Goal: Information Seeking & Learning: Learn about a topic

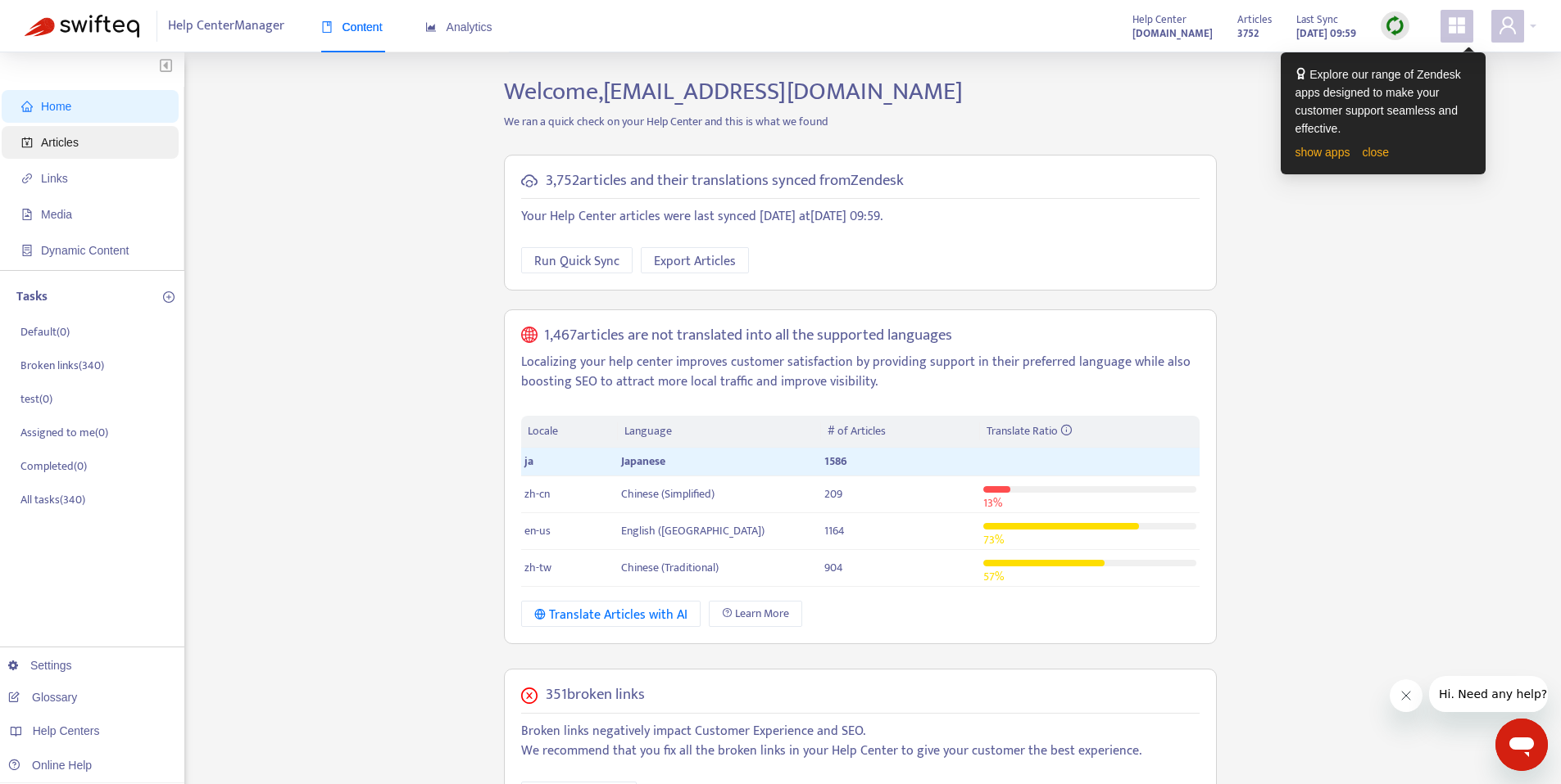
click at [84, 144] on span "Articles" at bounding box center [93, 142] width 144 height 32
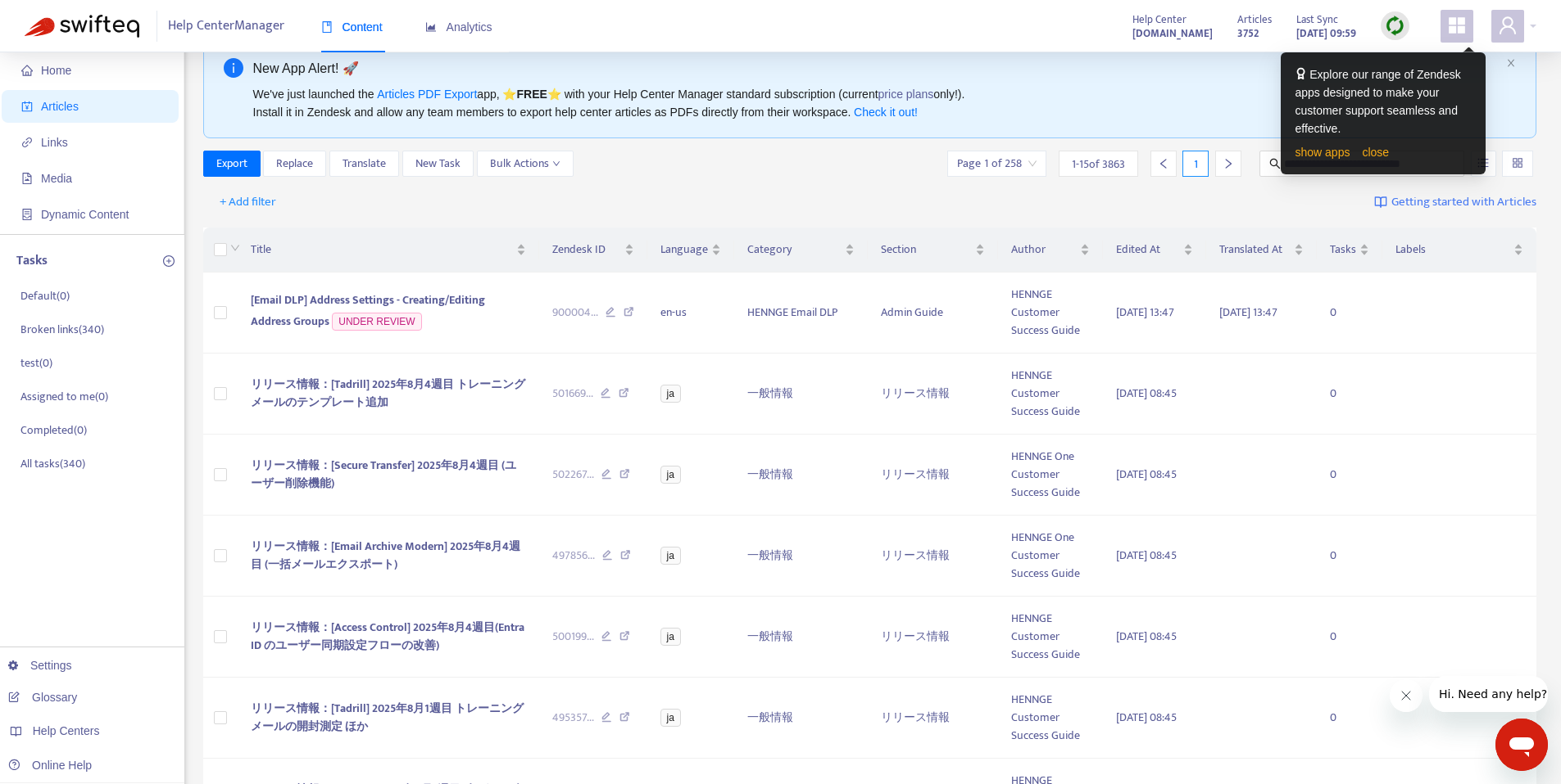
scroll to position [37, 0]
click at [376, 161] on span "Translate" at bounding box center [364, 163] width 43 height 18
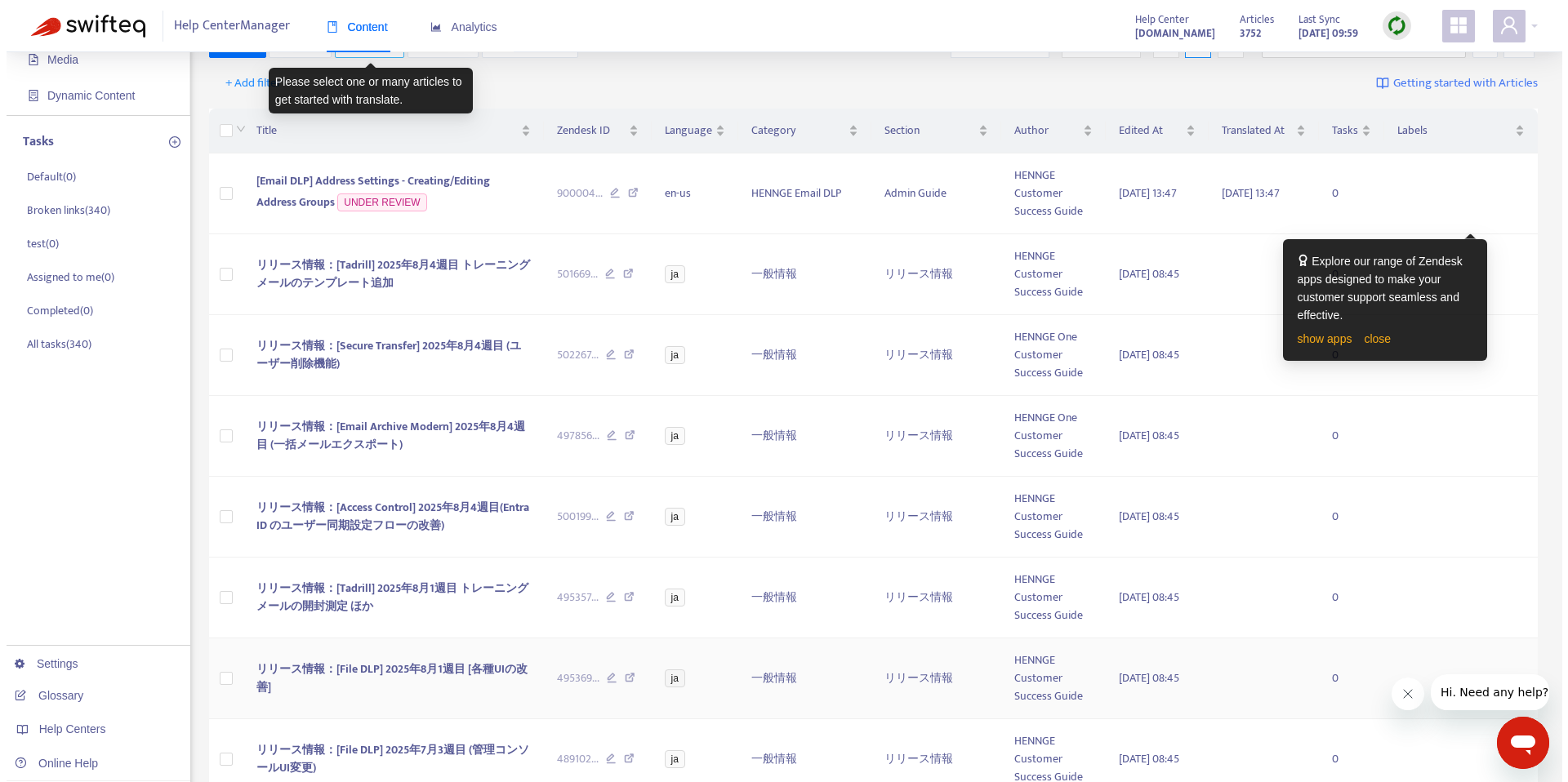
scroll to position [0, 0]
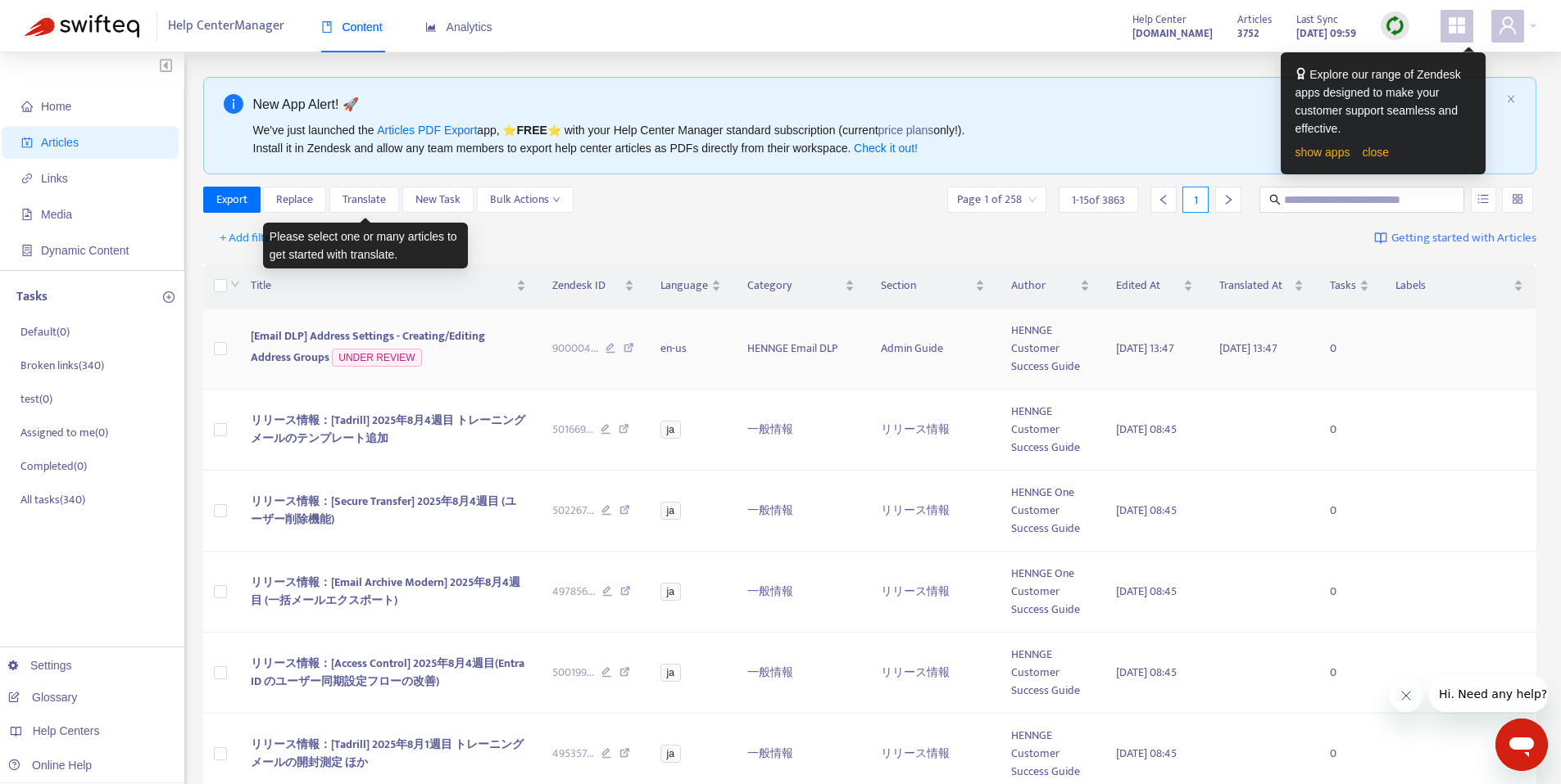
click at [439, 332] on span "[Email DLP] Address Settings - Creating/Editing Address Groups" at bounding box center [368, 346] width 234 height 40
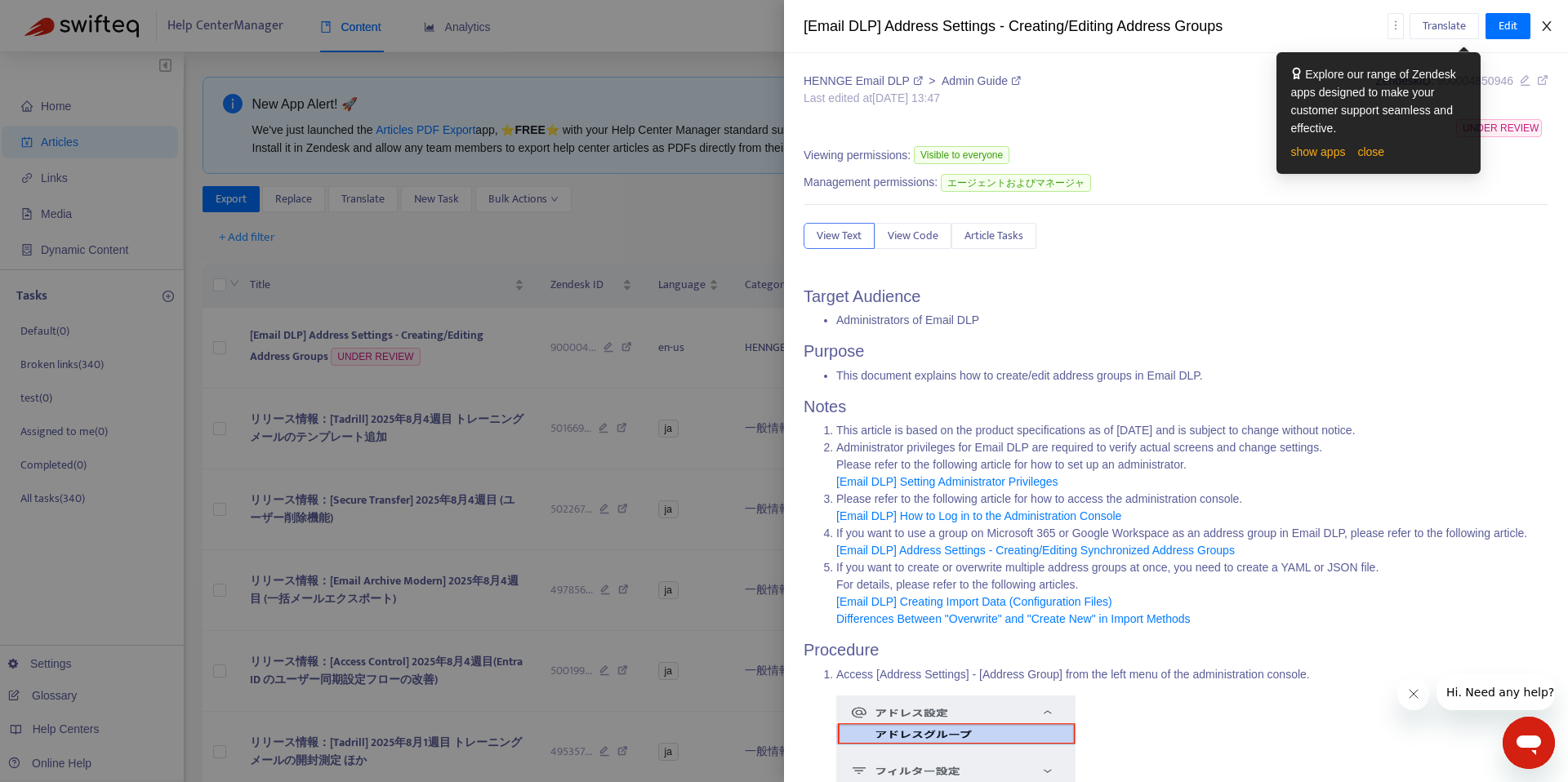
click at [1550, 25] on icon "close" at bounding box center [1546, 25] width 13 height 13
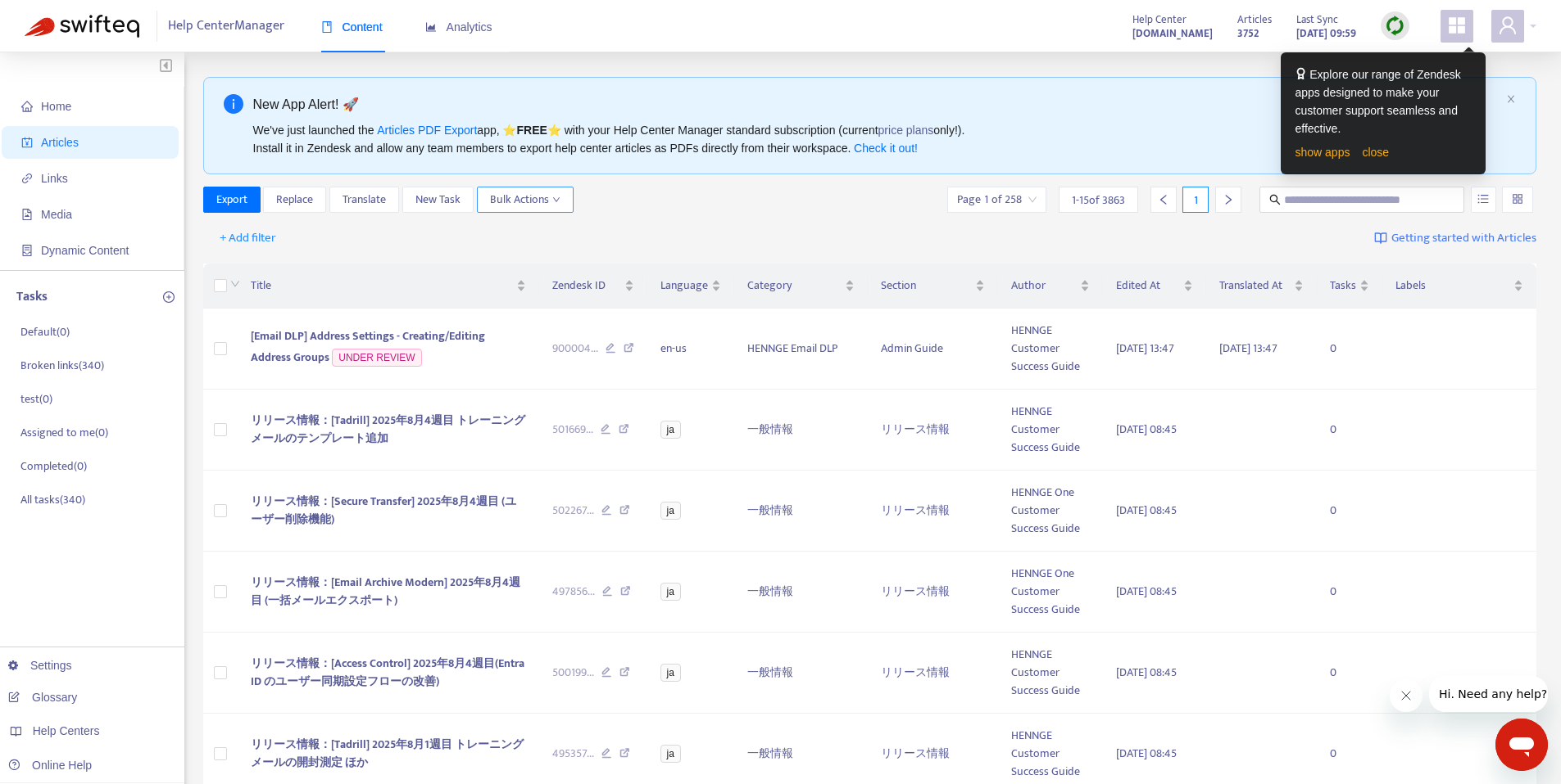
click at [540, 192] on span "Bulk Actions" at bounding box center [526, 200] width 71 height 18
click at [704, 197] on div "Export Replace Translate New Task Bulk Actions Page 1 of 258 1 - 15 of 3863 1" at bounding box center [870, 200] width 1334 height 26
click at [1355, 192] on input "text" at bounding box center [1362, 200] width 157 height 18
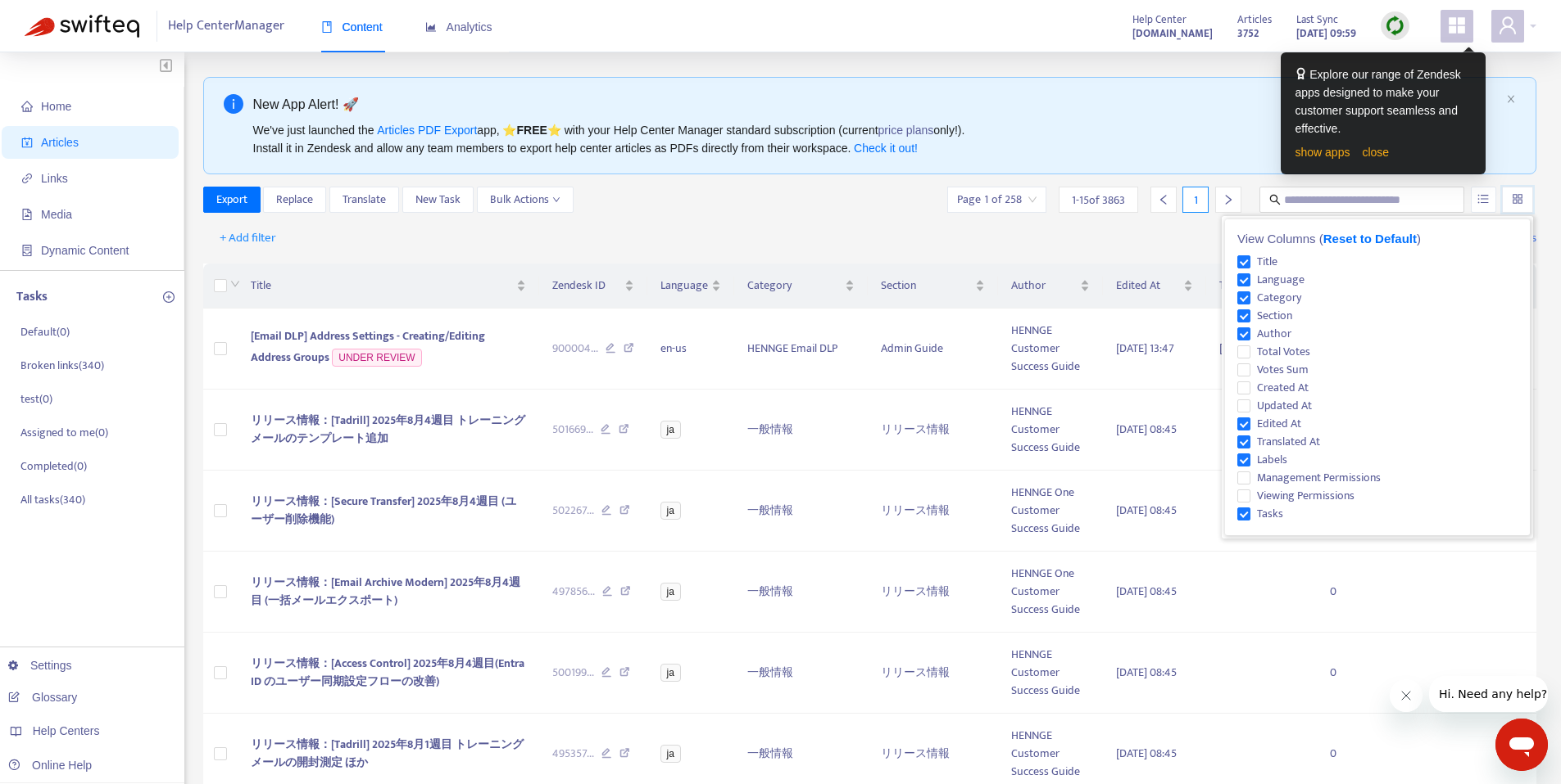
click at [1515, 197] on input "search" at bounding box center [1518, 199] width 12 height 24
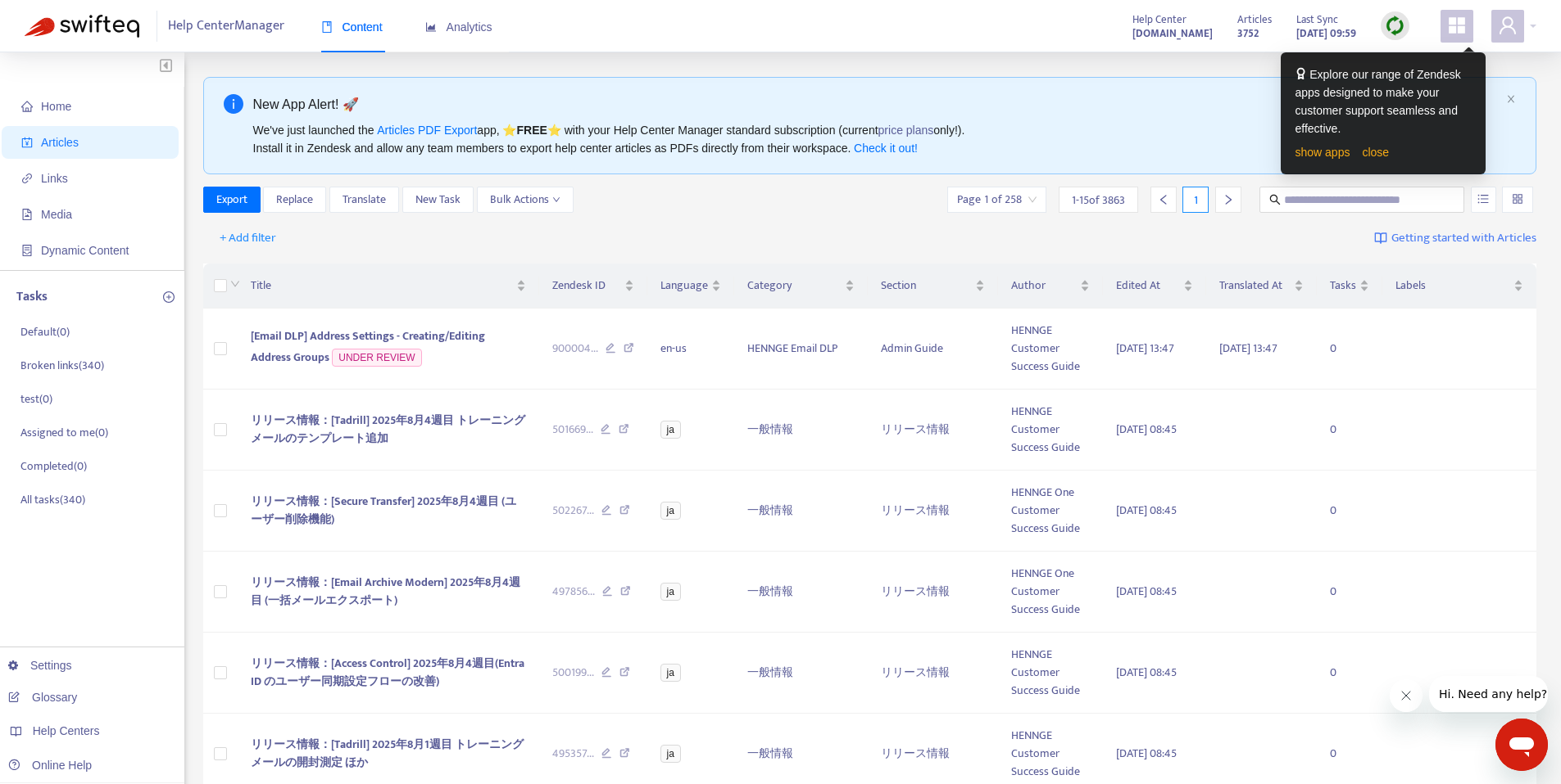
click at [724, 225] on div "+ Add filter Getting started with Articles" at bounding box center [870, 238] width 1334 height 38
click at [88, 142] on span "Articles" at bounding box center [93, 142] width 144 height 32
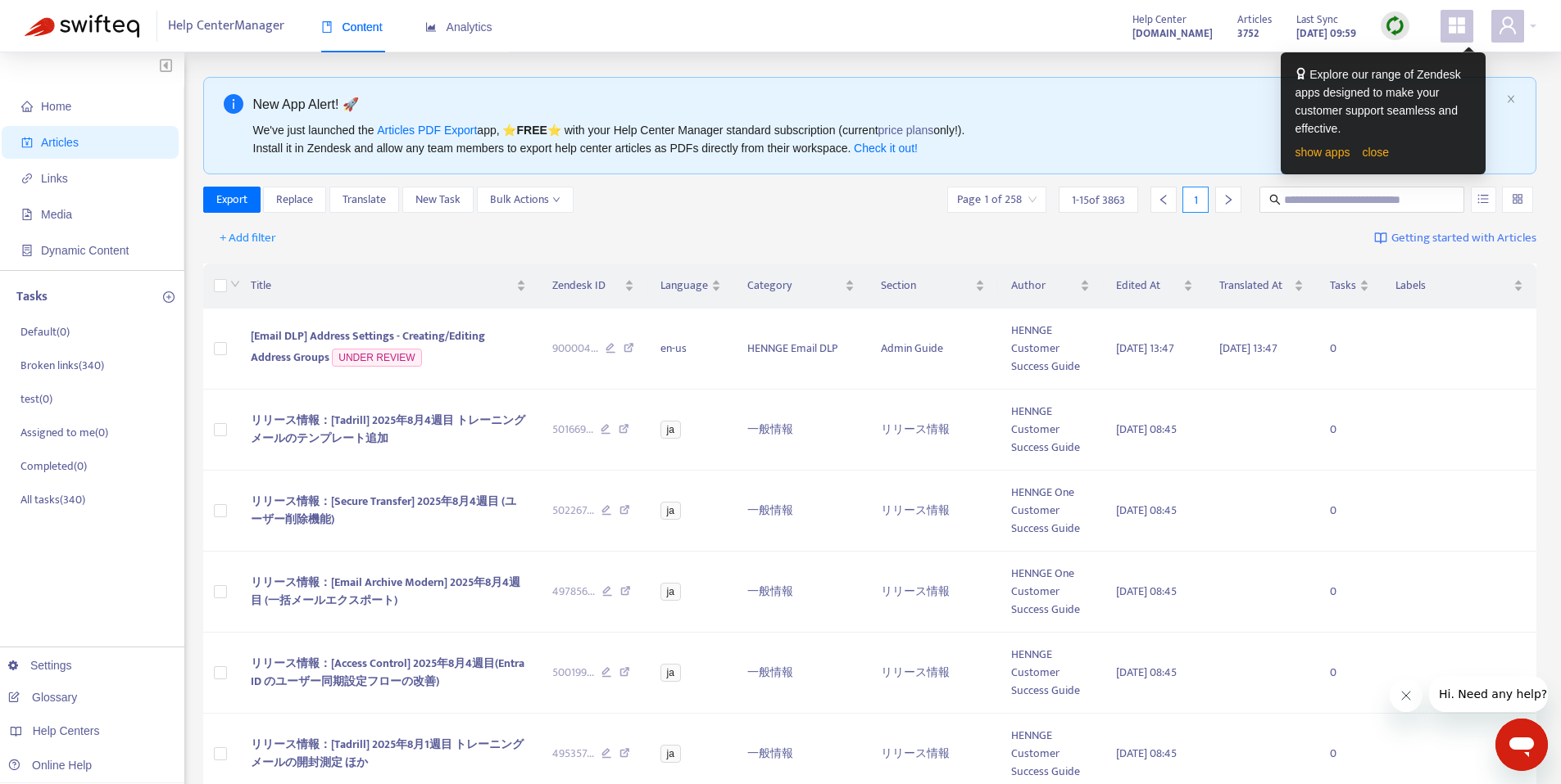
click at [1387, 155] on link "close" at bounding box center [1376, 152] width 27 height 13
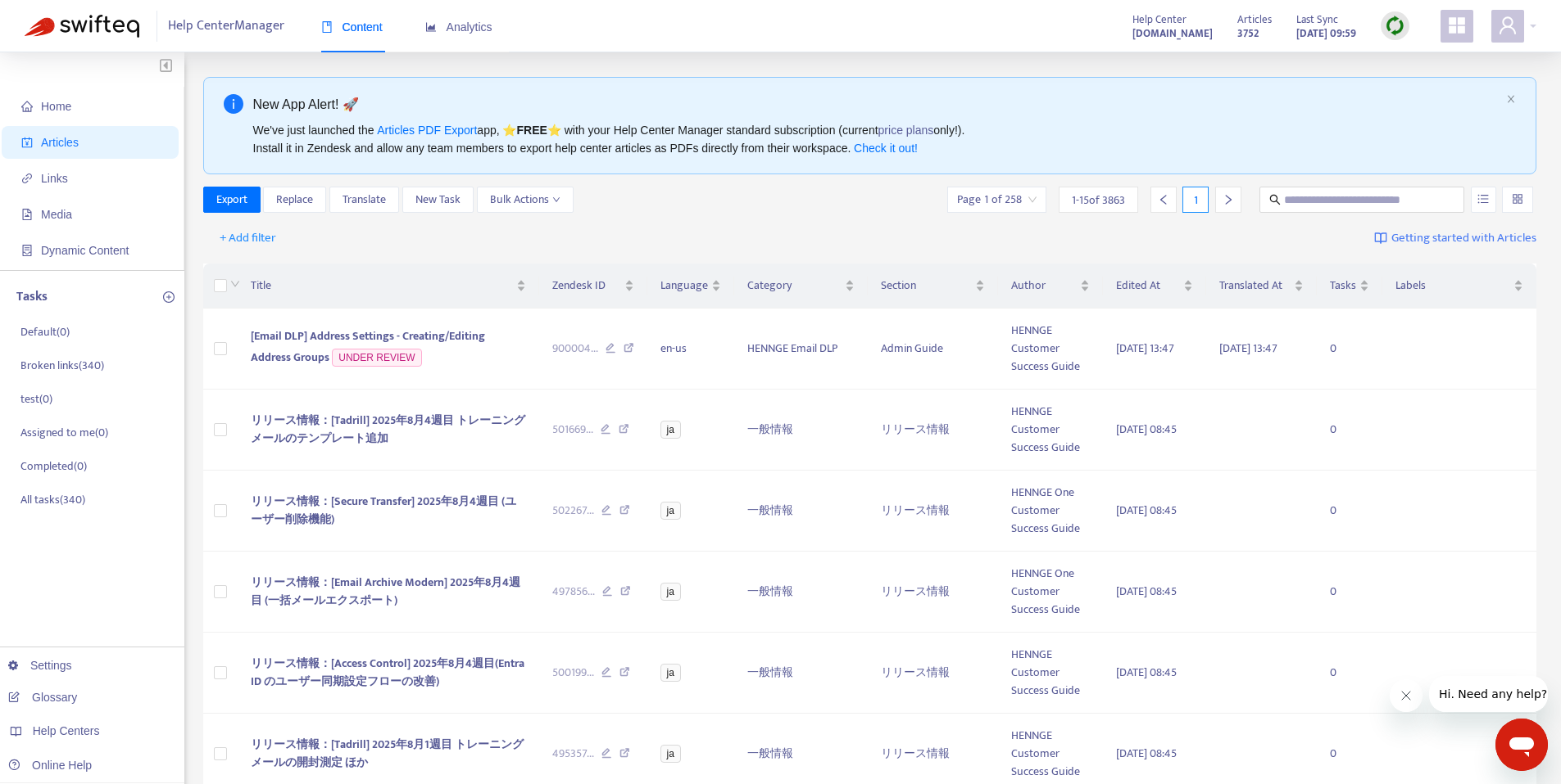
click at [1515, 104] on div "New App Alert! 🚀 We've just launched the Articles PDF Export app, ⭐ FREE ⭐️ wit…" at bounding box center [870, 125] width 1334 height 97
click at [1513, 102] on icon "close" at bounding box center [1511, 99] width 10 height 10
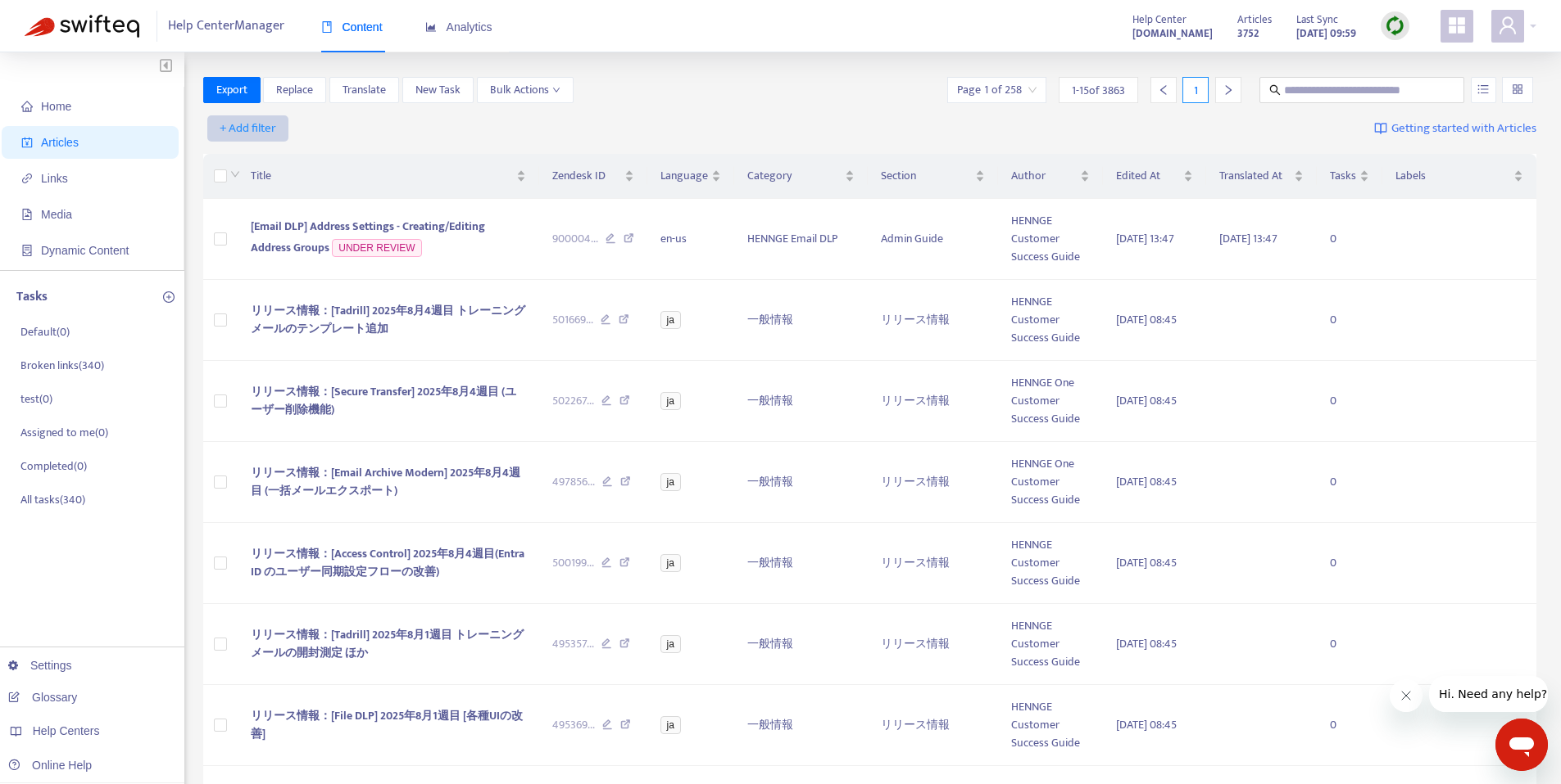
click at [248, 127] on span "+ Add filter" at bounding box center [248, 128] width 57 height 20
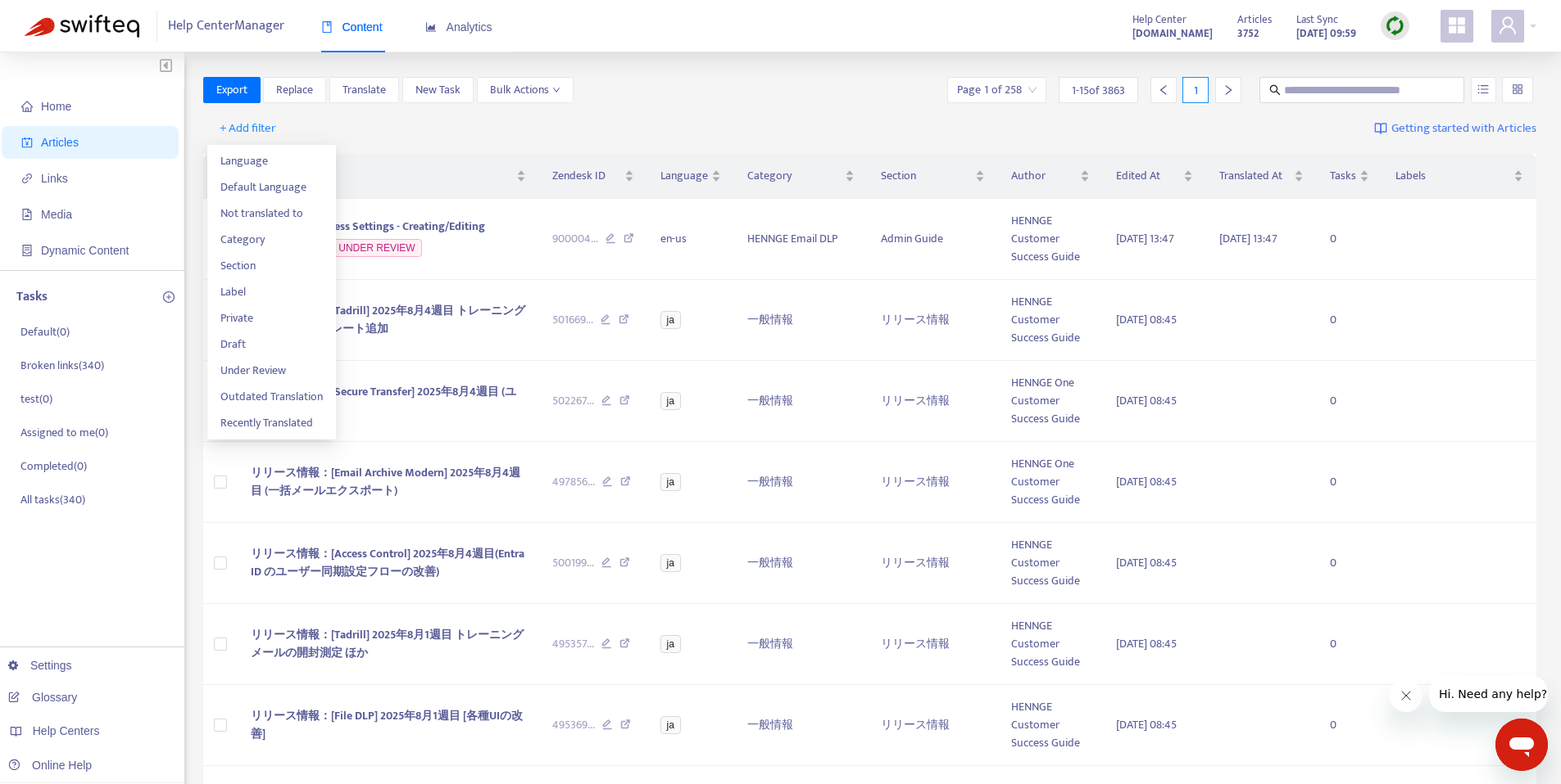
click at [421, 142] on div "+ Add filter Getting started with Articles" at bounding box center [870, 128] width 1334 height 38
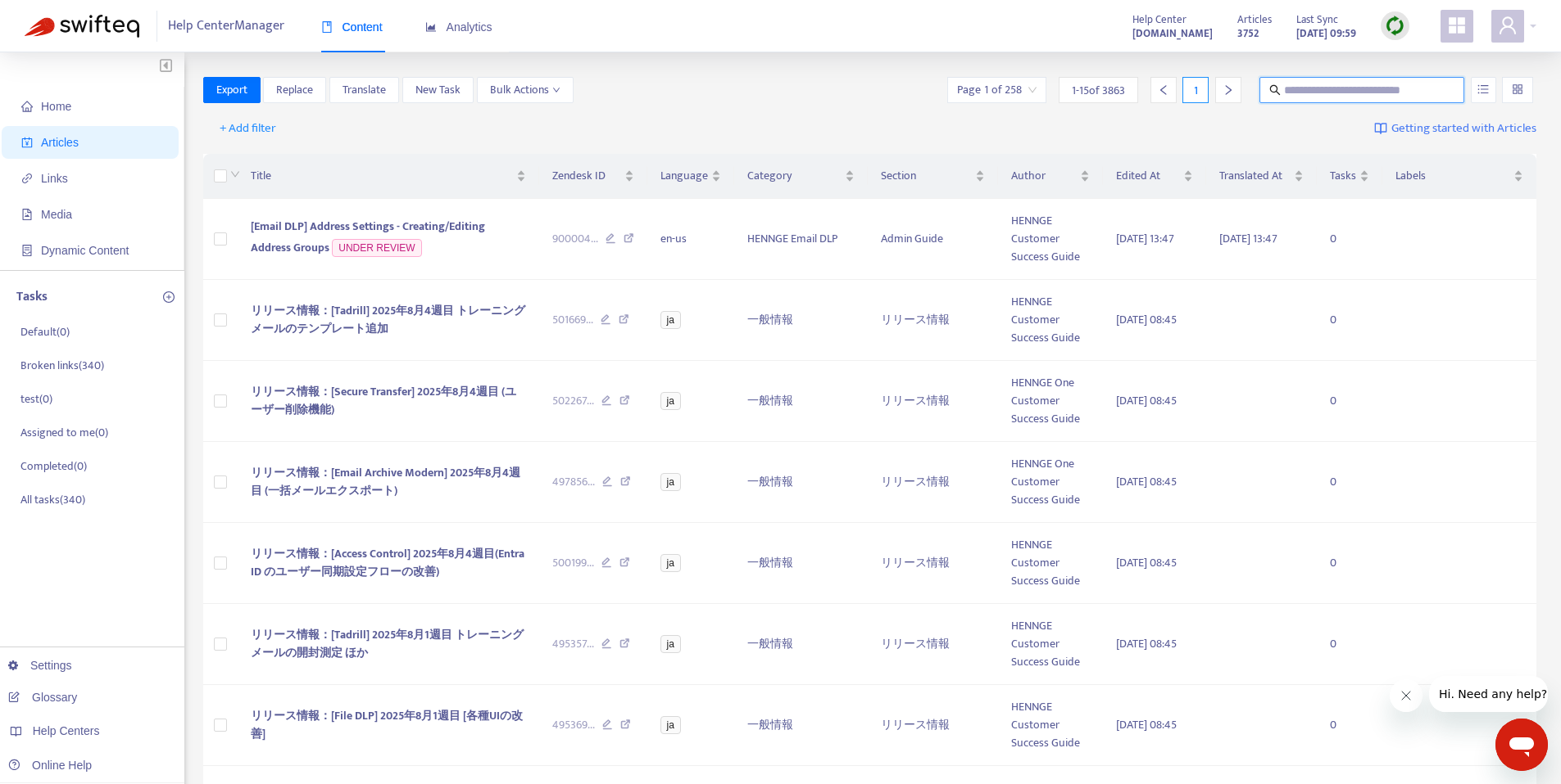
click at [1315, 96] on input "text" at bounding box center [1362, 90] width 157 height 18
paste input "**********"
type input "**********"
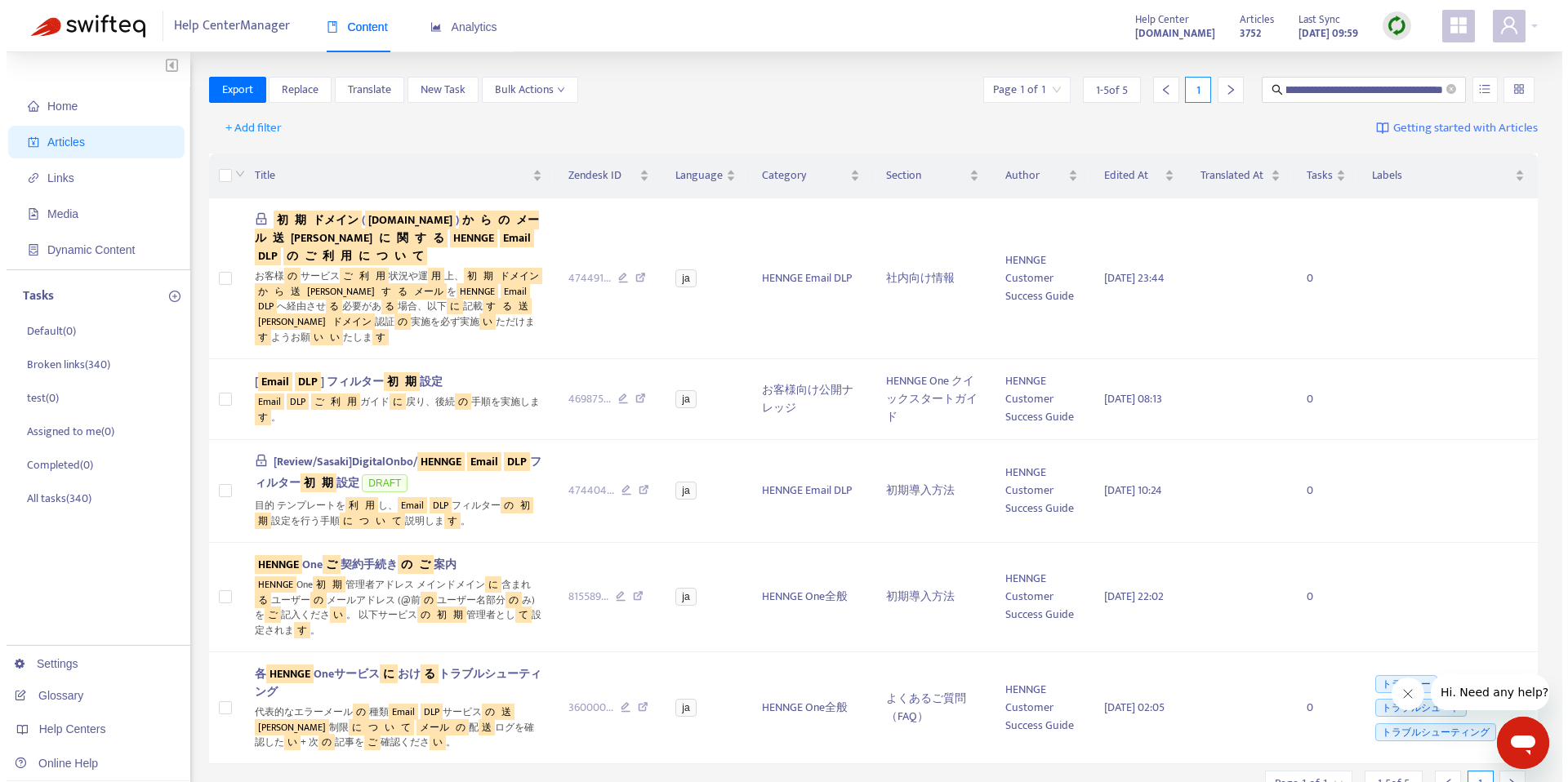
scroll to position [0, 0]
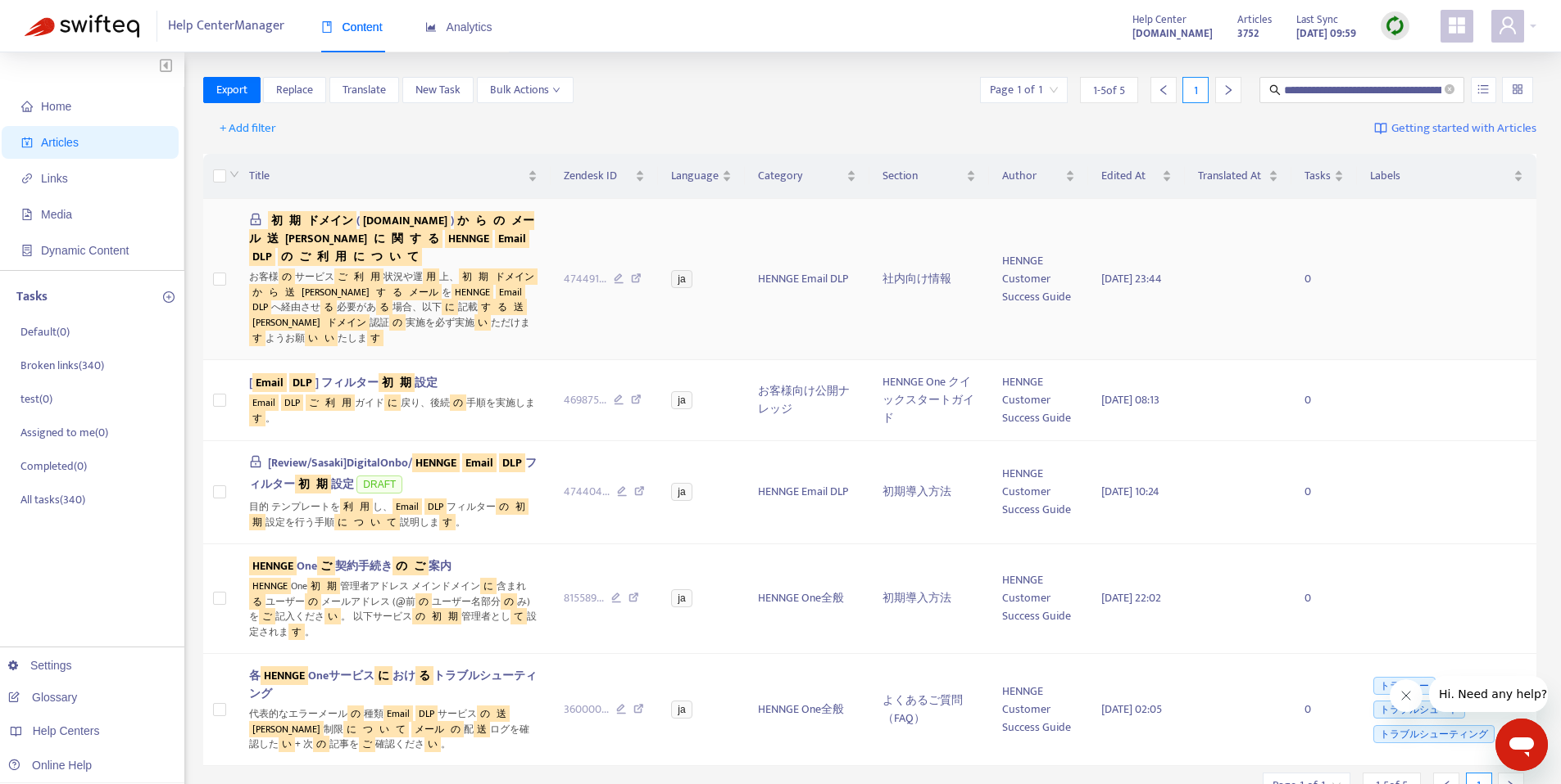
click at [388, 246] on sqkw "関" at bounding box center [397, 238] width 18 height 19
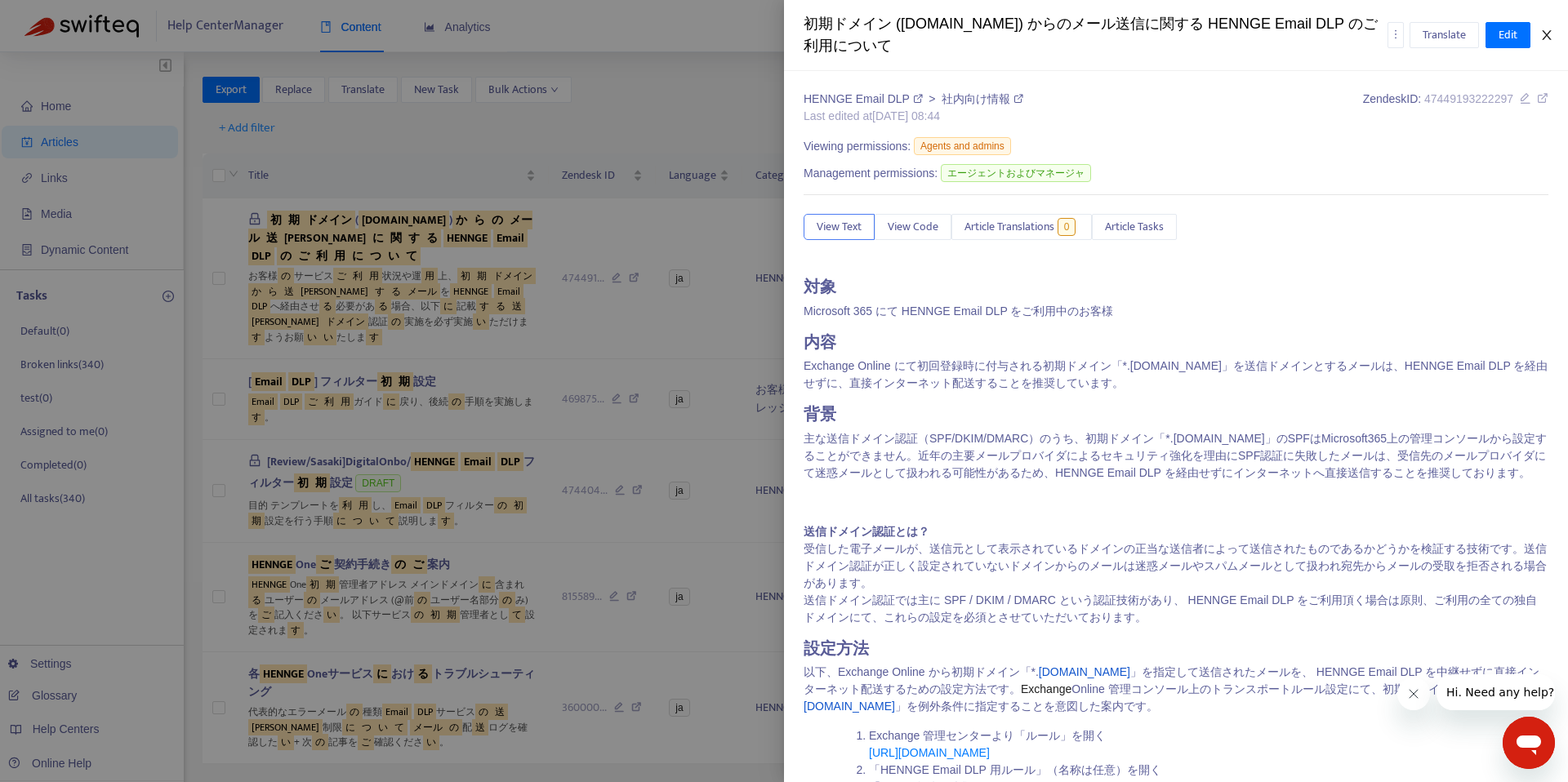
click at [1544, 35] on icon "close" at bounding box center [1546, 34] width 13 height 13
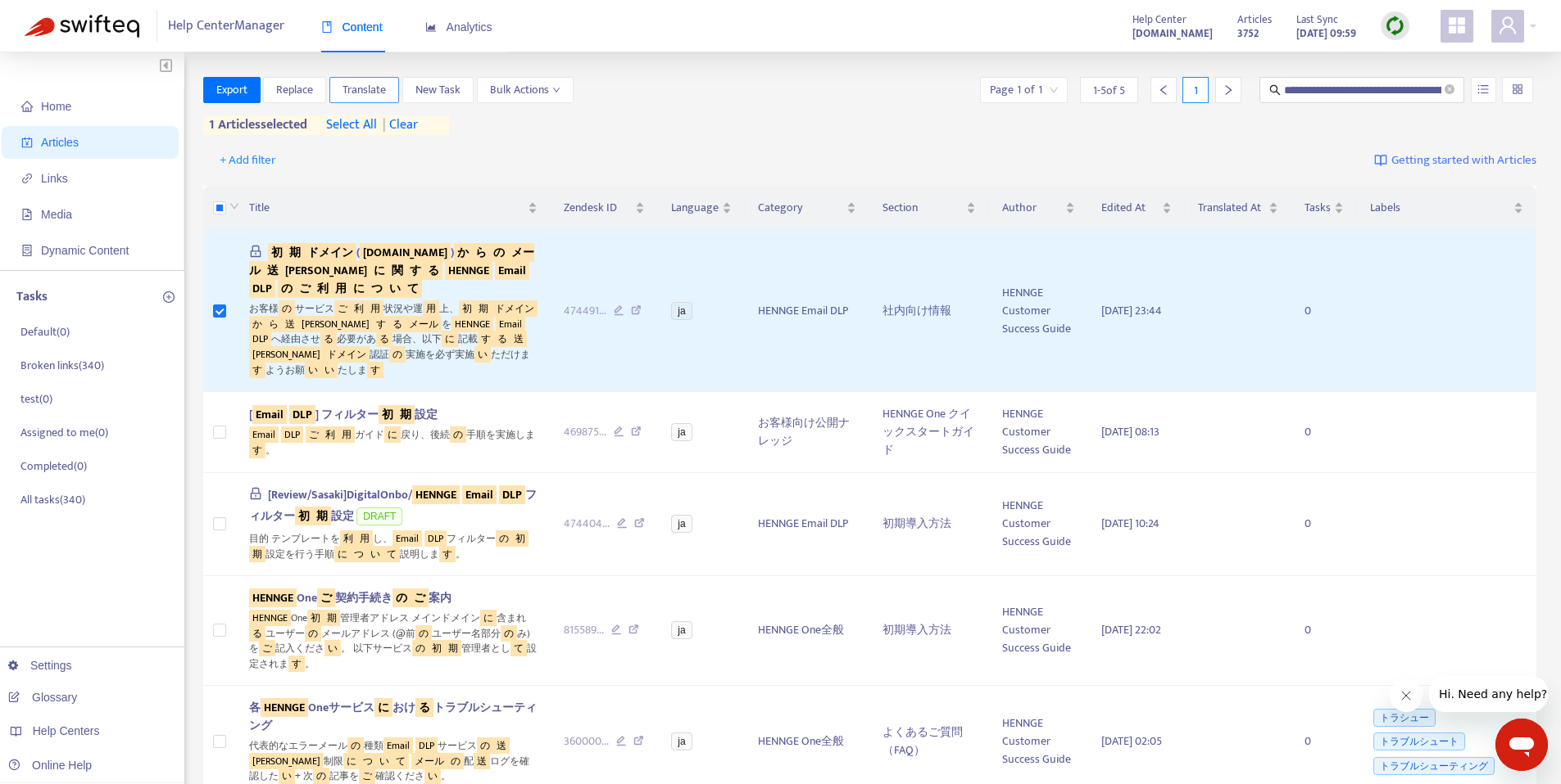
click at [371, 87] on span "Translate" at bounding box center [364, 90] width 43 height 18
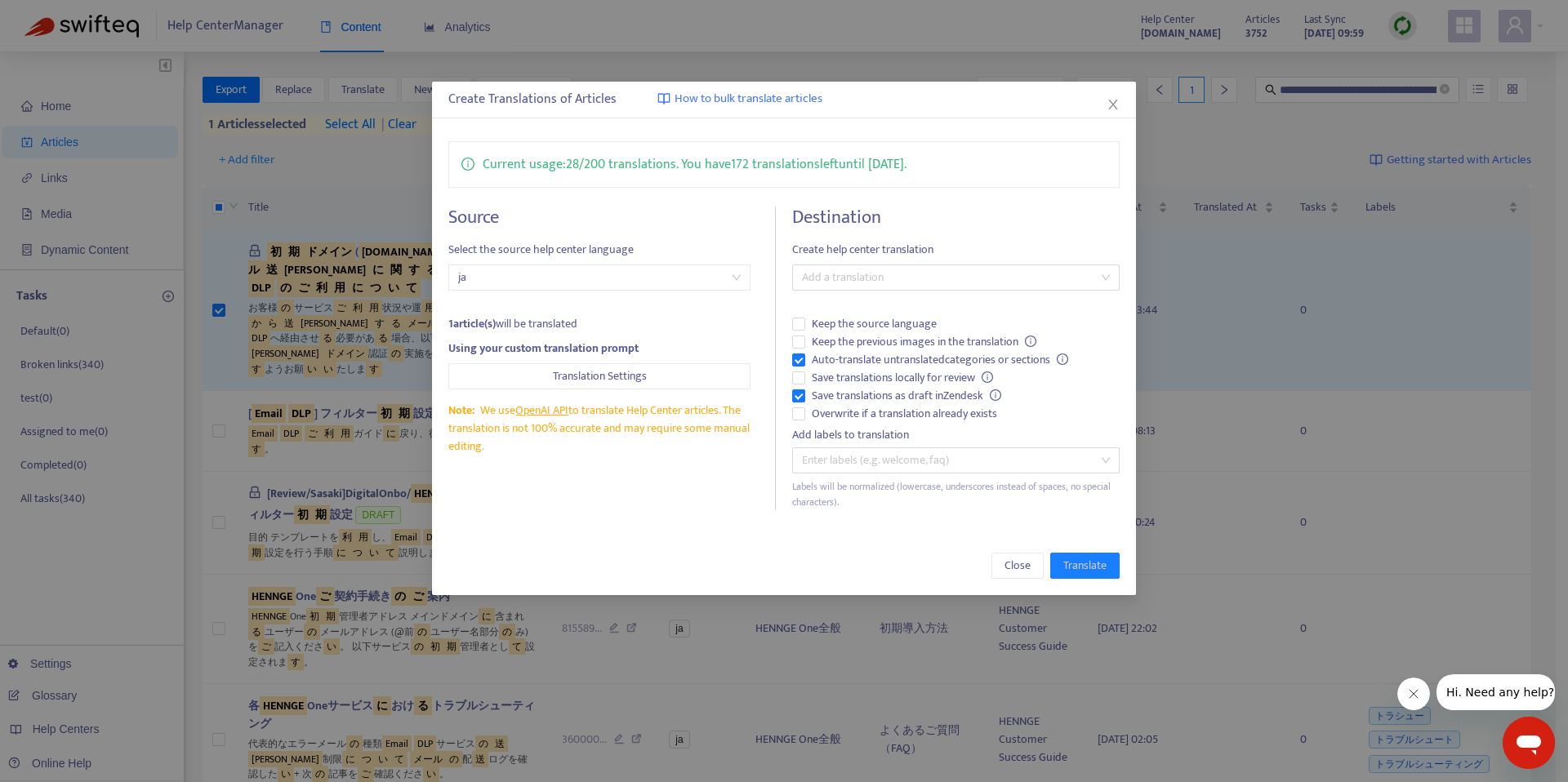
click at [579, 276] on span "ja" at bounding box center [599, 278] width 283 height 24
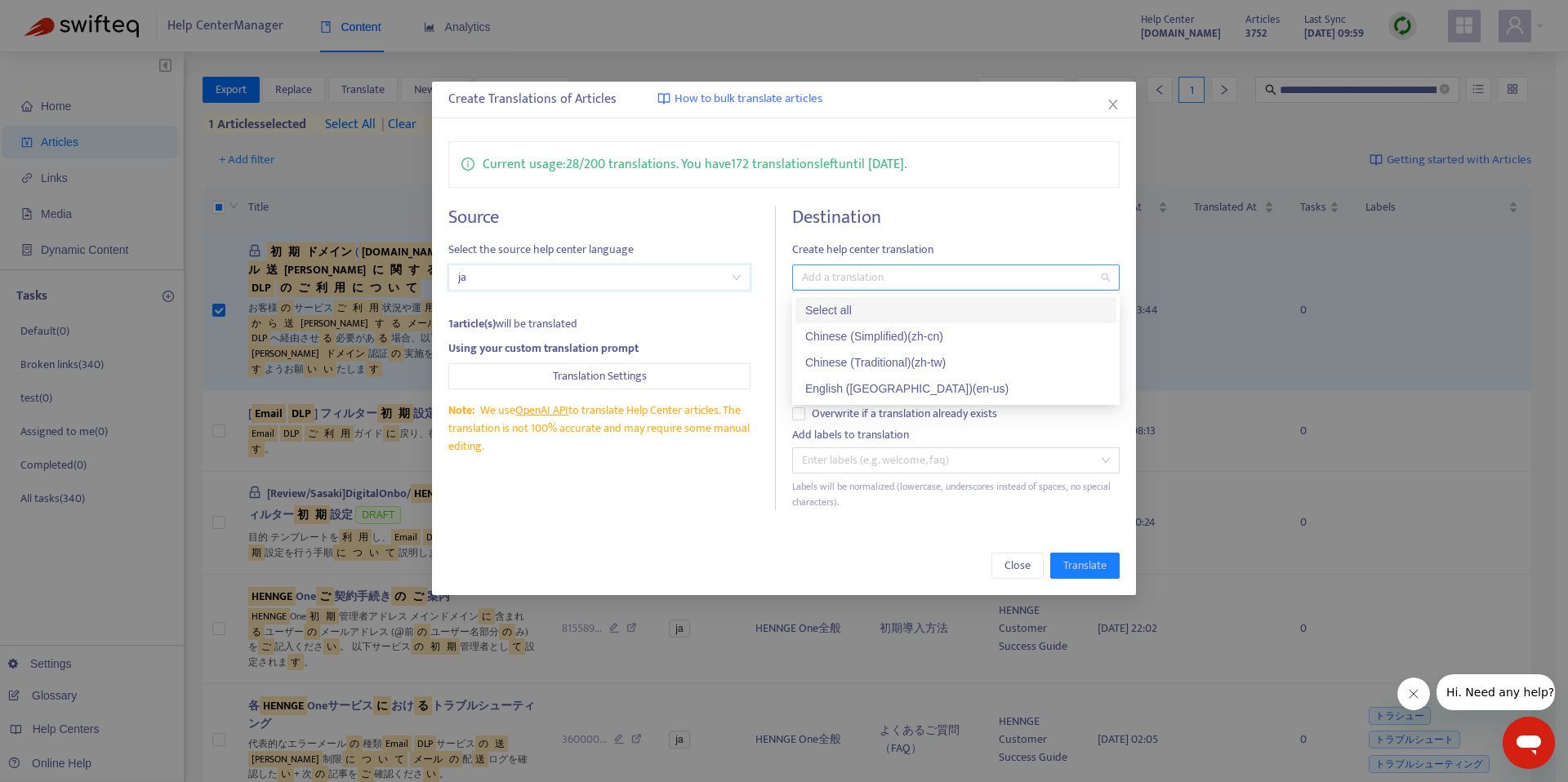
click at [868, 277] on div at bounding box center [948, 278] width 303 height 20
click at [910, 381] on div "English (USA) ( en-us )" at bounding box center [956, 389] width 301 height 18
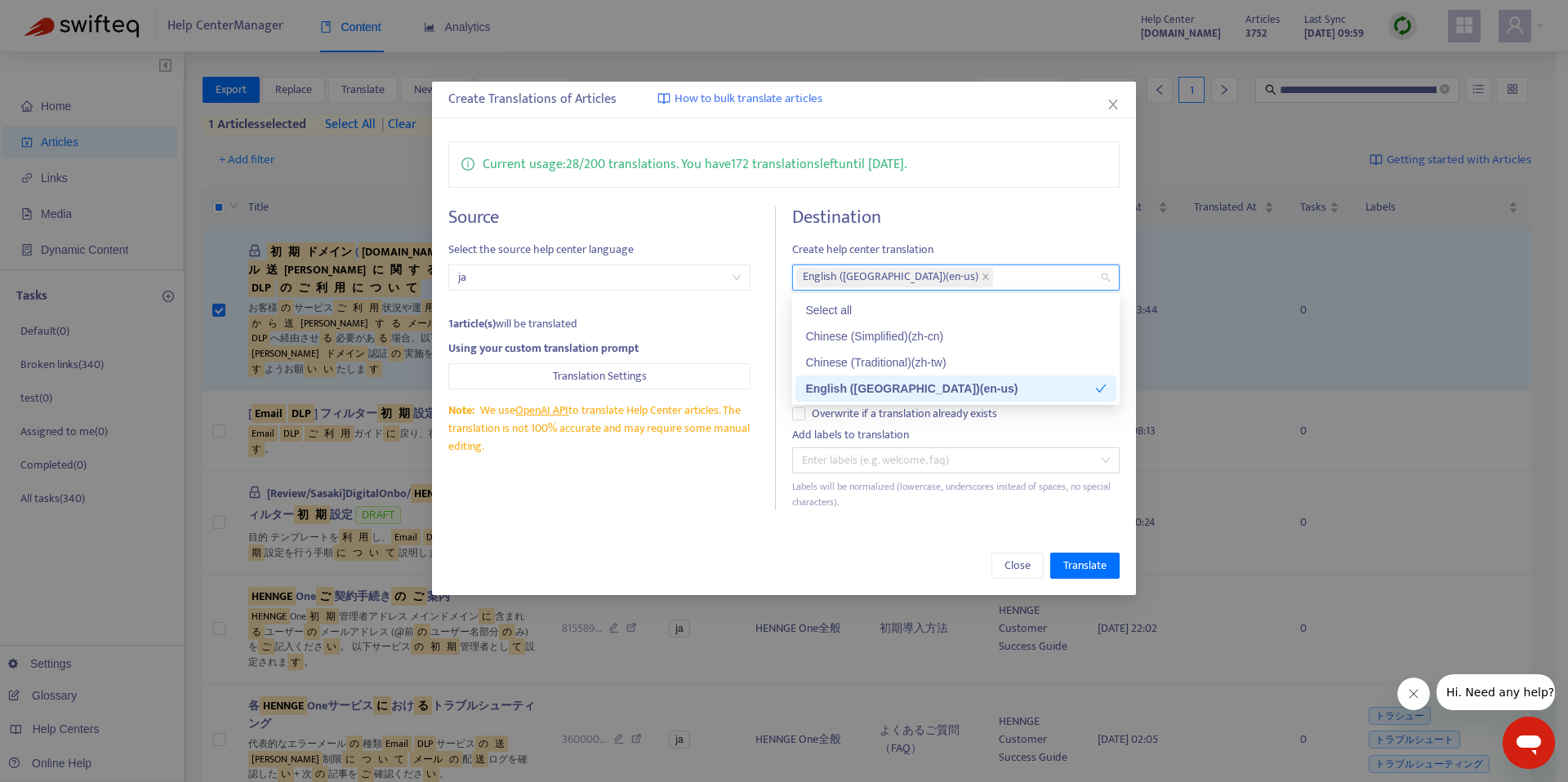
click at [871, 506] on div "Labels will be normalized (lowercase, underscores instead of spaces, no special…" at bounding box center [955, 495] width 327 height 31
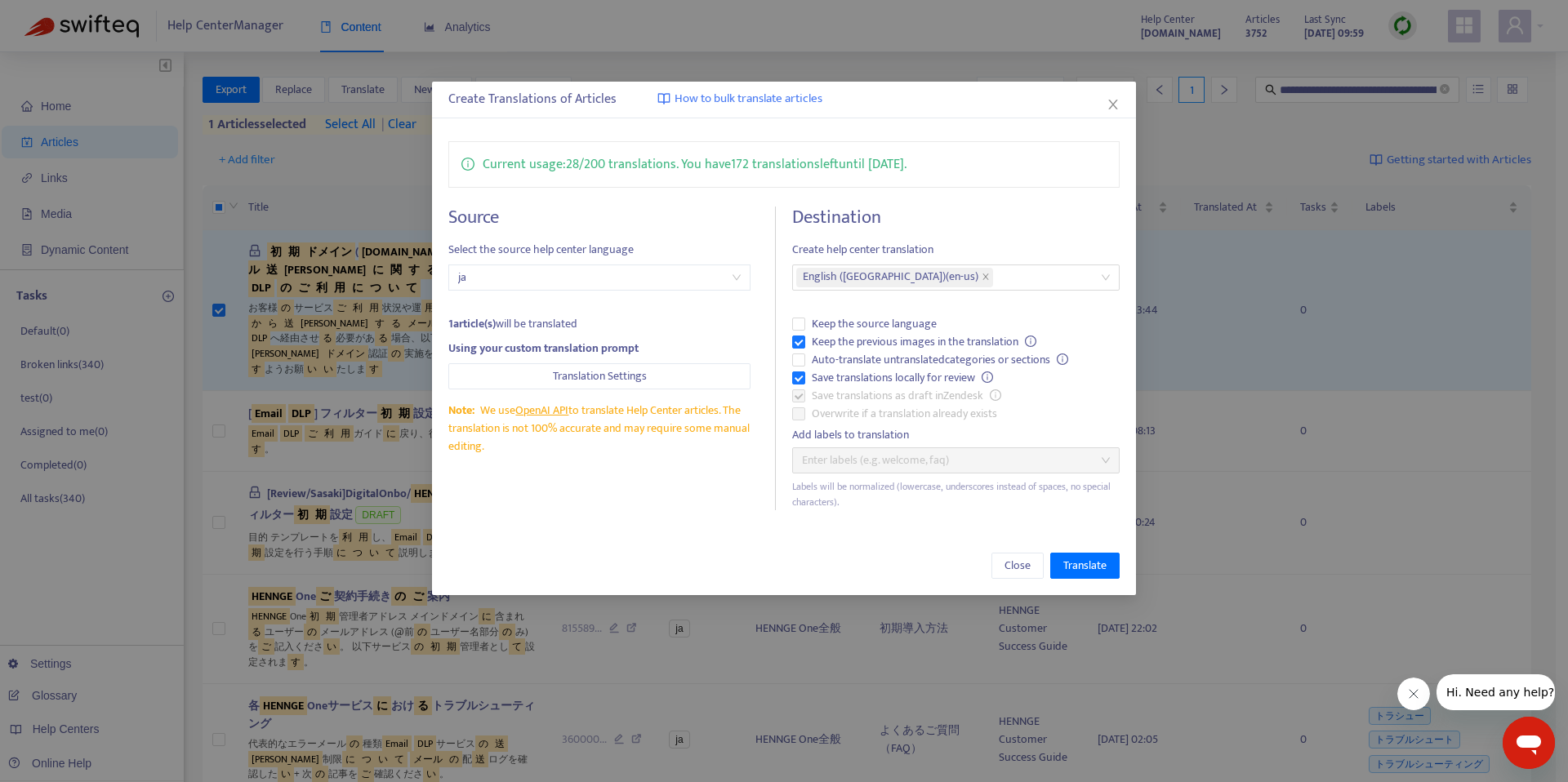
click at [802, 391] on label "Save translations as draft in Zendesk" at bounding box center [955, 396] width 327 height 18
click at [1094, 564] on span "Translate" at bounding box center [1085, 566] width 43 height 18
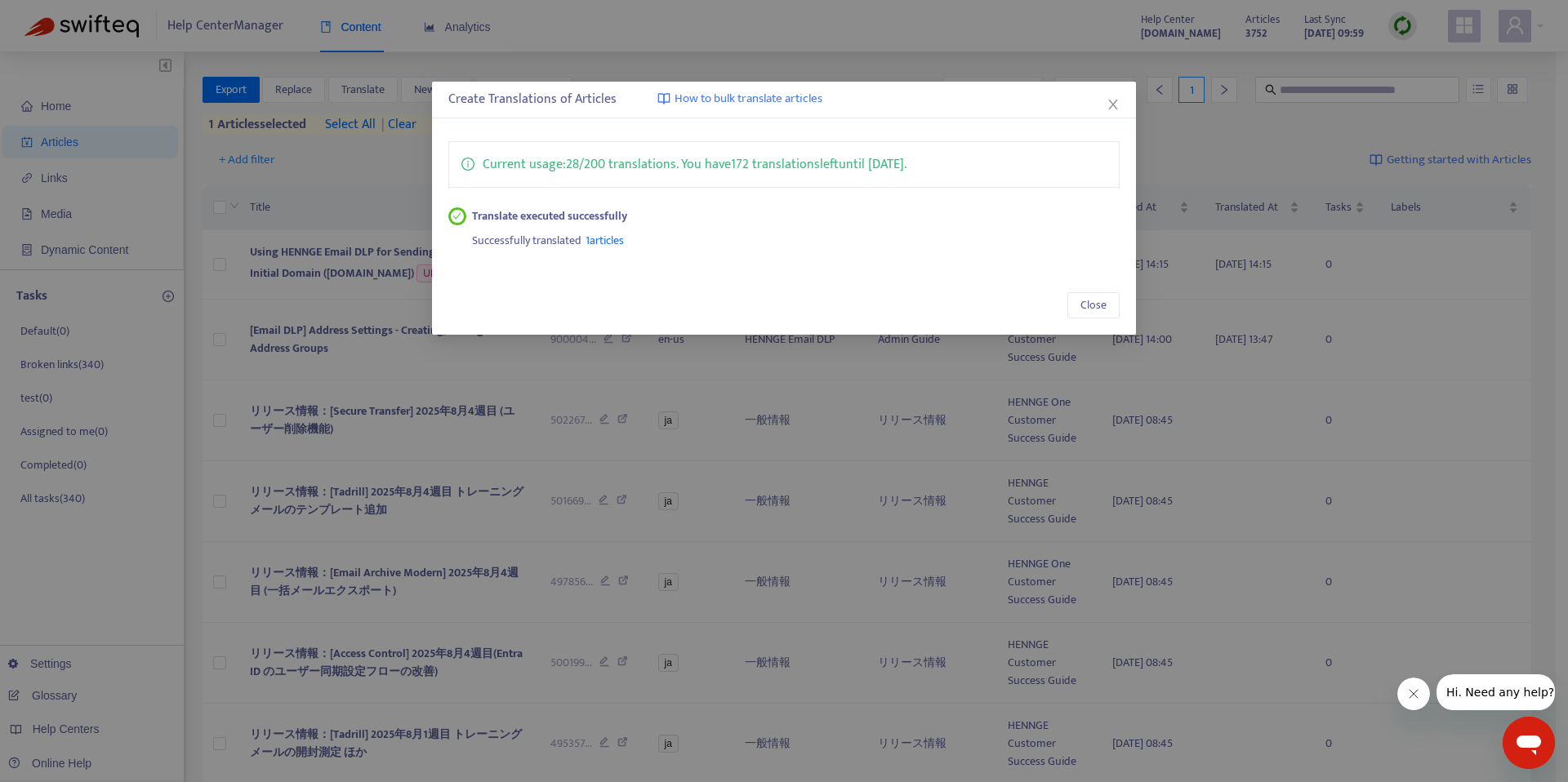
click at [631, 270] on div "Create Translations of Articles How to bulk translate articles Current usage: 2…" at bounding box center [784, 208] width 704 height 253
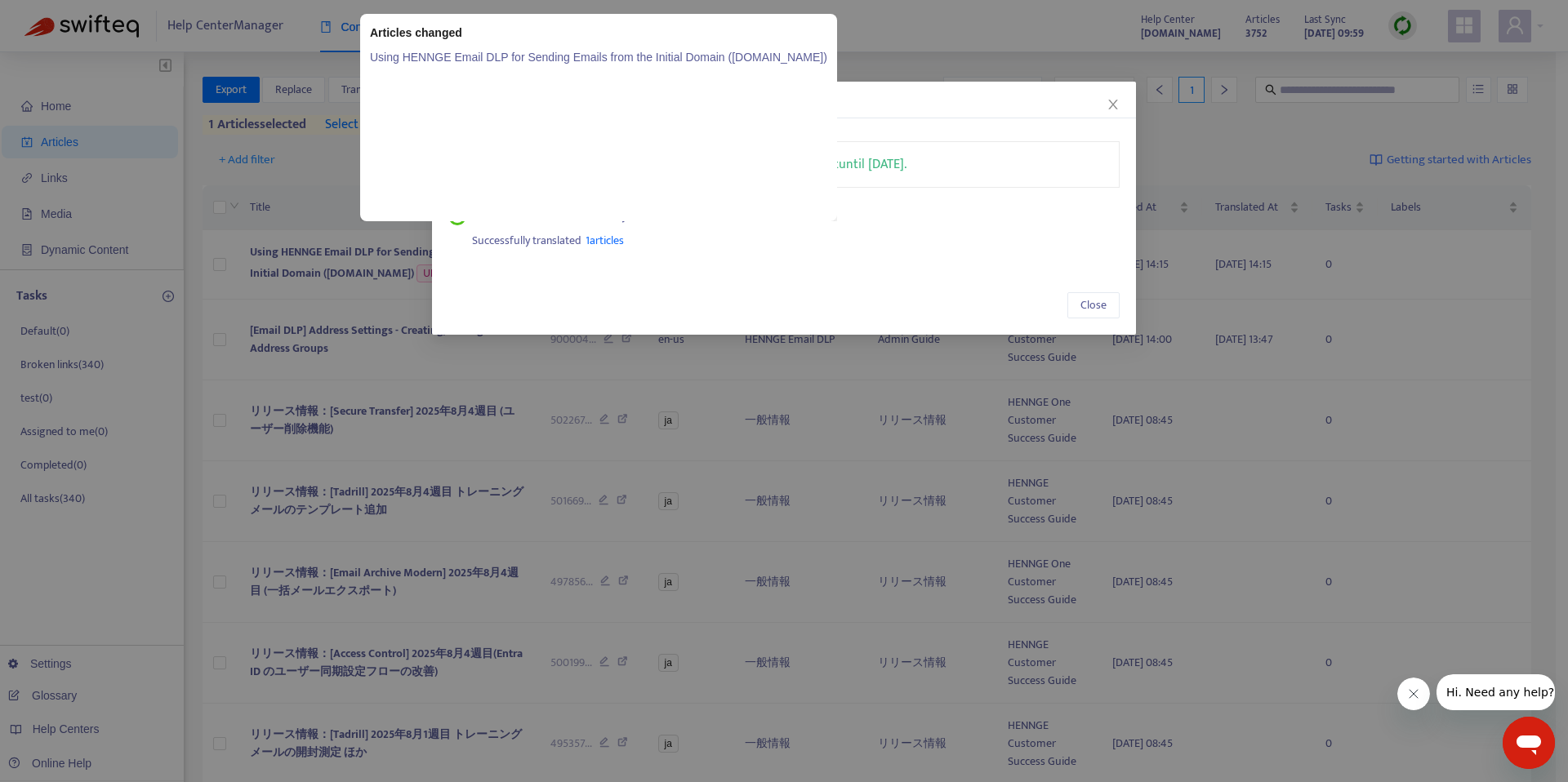
click at [609, 236] on span "1 articles" at bounding box center [604, 239] width 38 height 19
click at [626, 45] on div "Articles changed Using HENNGE Email DLP for Sending Emails from the Initial Dom…" at bounding box center [598, 117] width 477 height 207
click at [624, 51] on link "Using HENNGE Email DLP for Sending Emails from the Initial Domain ([DOMAIN_NAME…" at bounding box center [598, 57] width 457 height 18
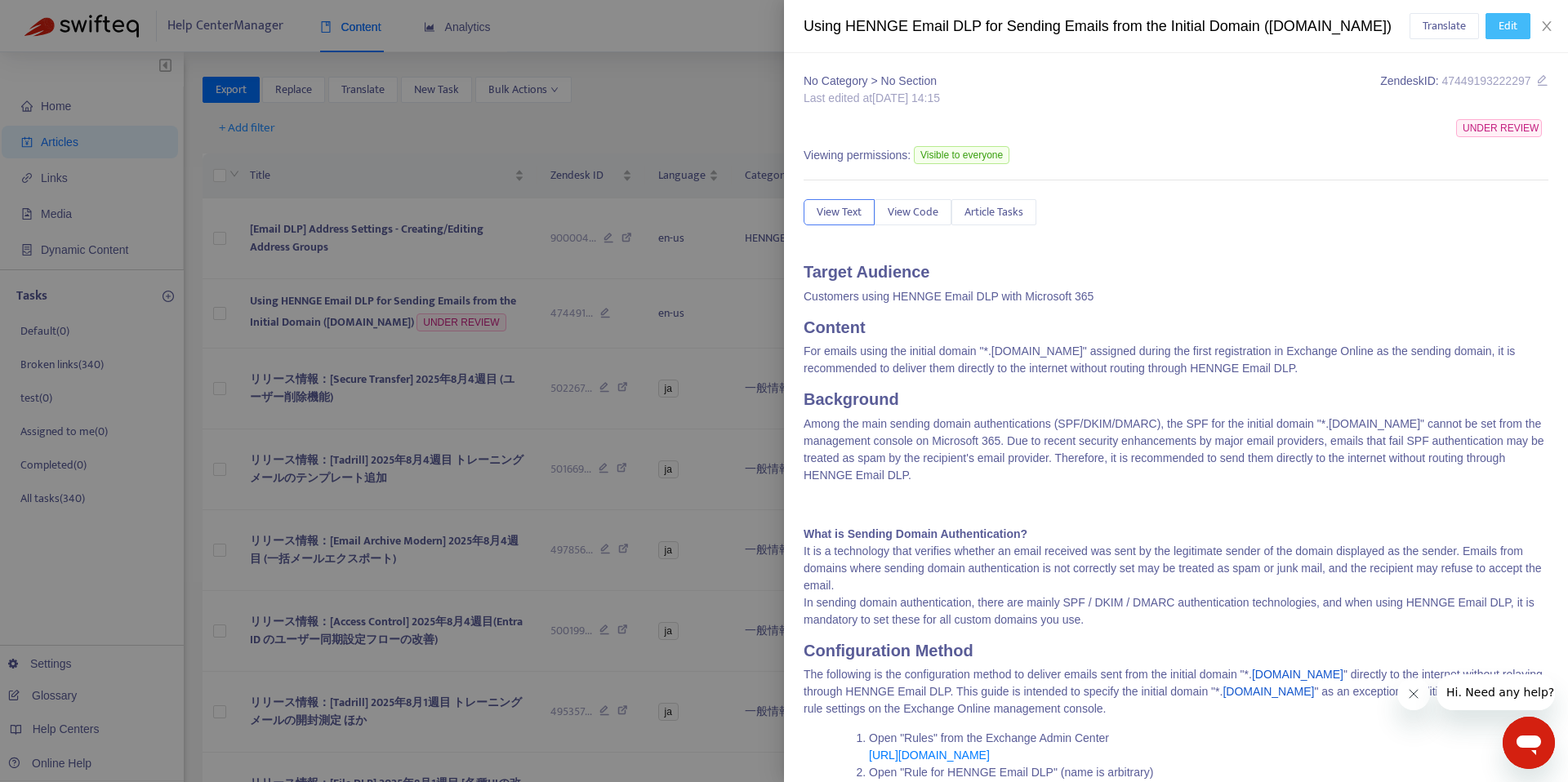
click at [1507, 28] on span "Edit" at bounding box center [1507, 26] width 19 height 18
click at [1551, 22] on icon "close" at bounding box center [1546, 25] width 13 height 13
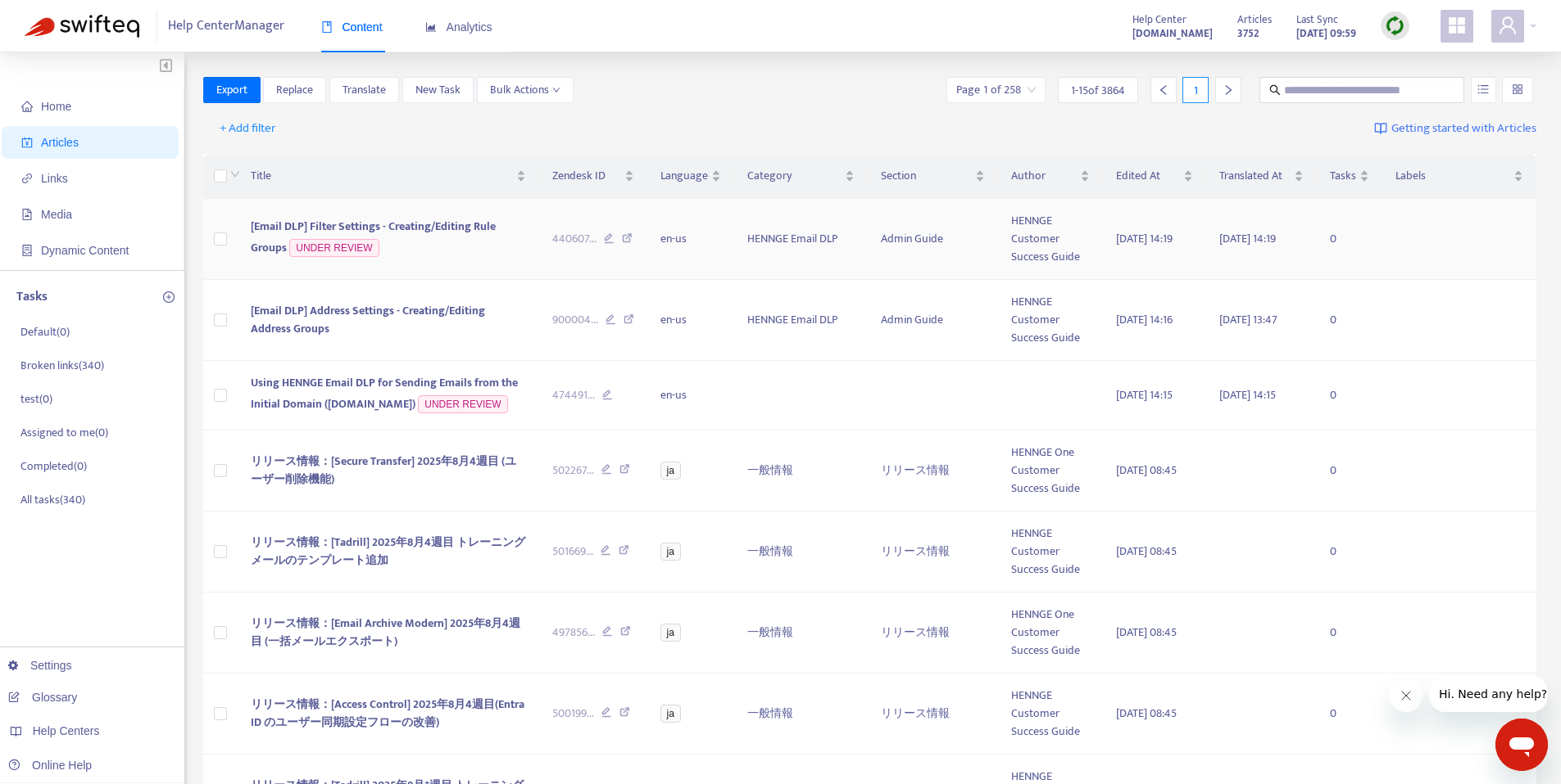
click at [451, 222] on span "[Email DLP] Filter Settings - Creating/Editing Rule Groups" at bounding box center [374, 236] width 245 height 40
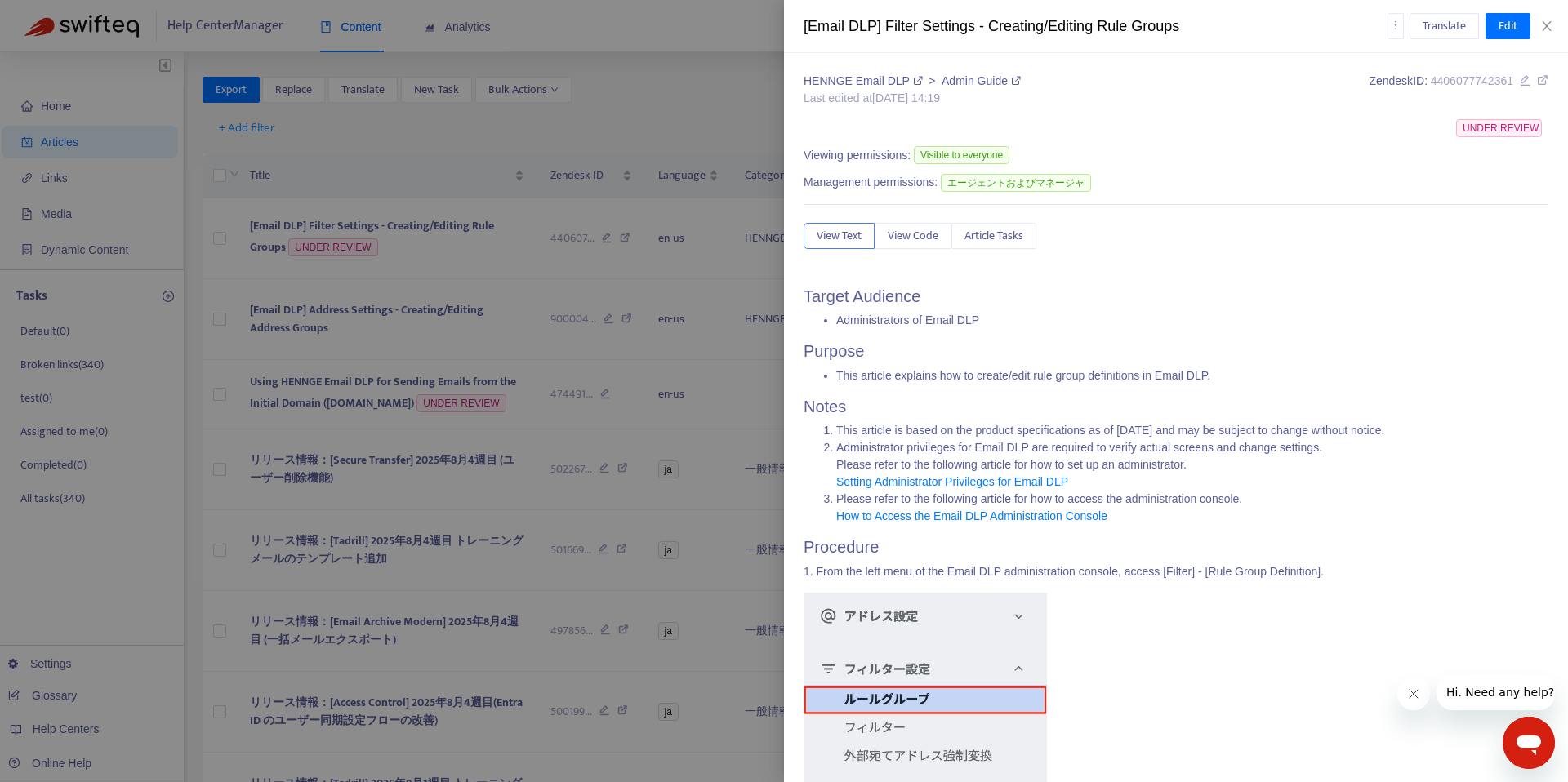
click at [397, 405] on div at bounding box center [784, 391] width 1568 height 782
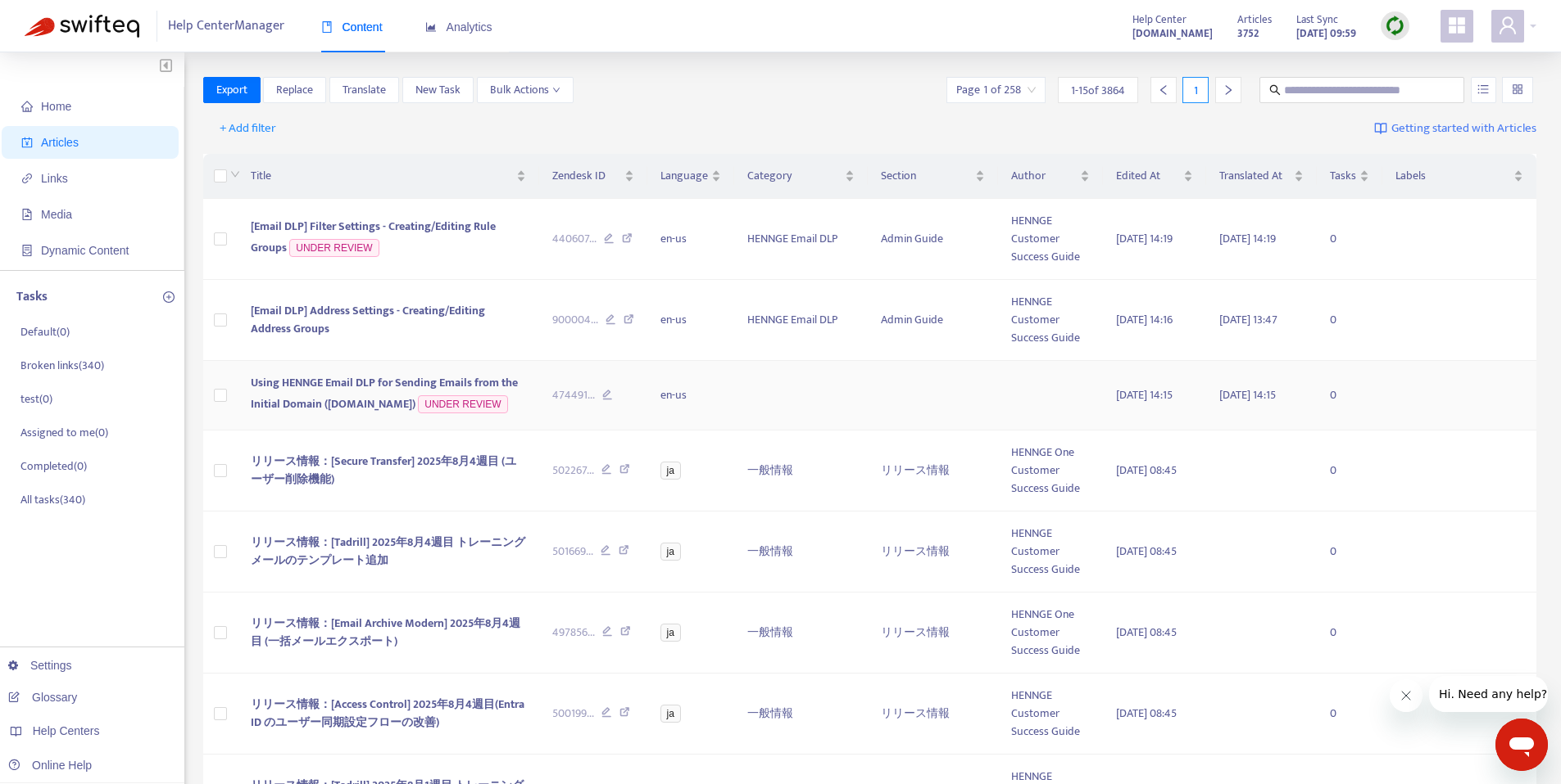
click at [373, 397] on span "Using HENNGE Email DLP for Sending Emails from the Initial Domain ([DOMAIN_NAME…" at bounding box center [384, 393] width 267 height 40
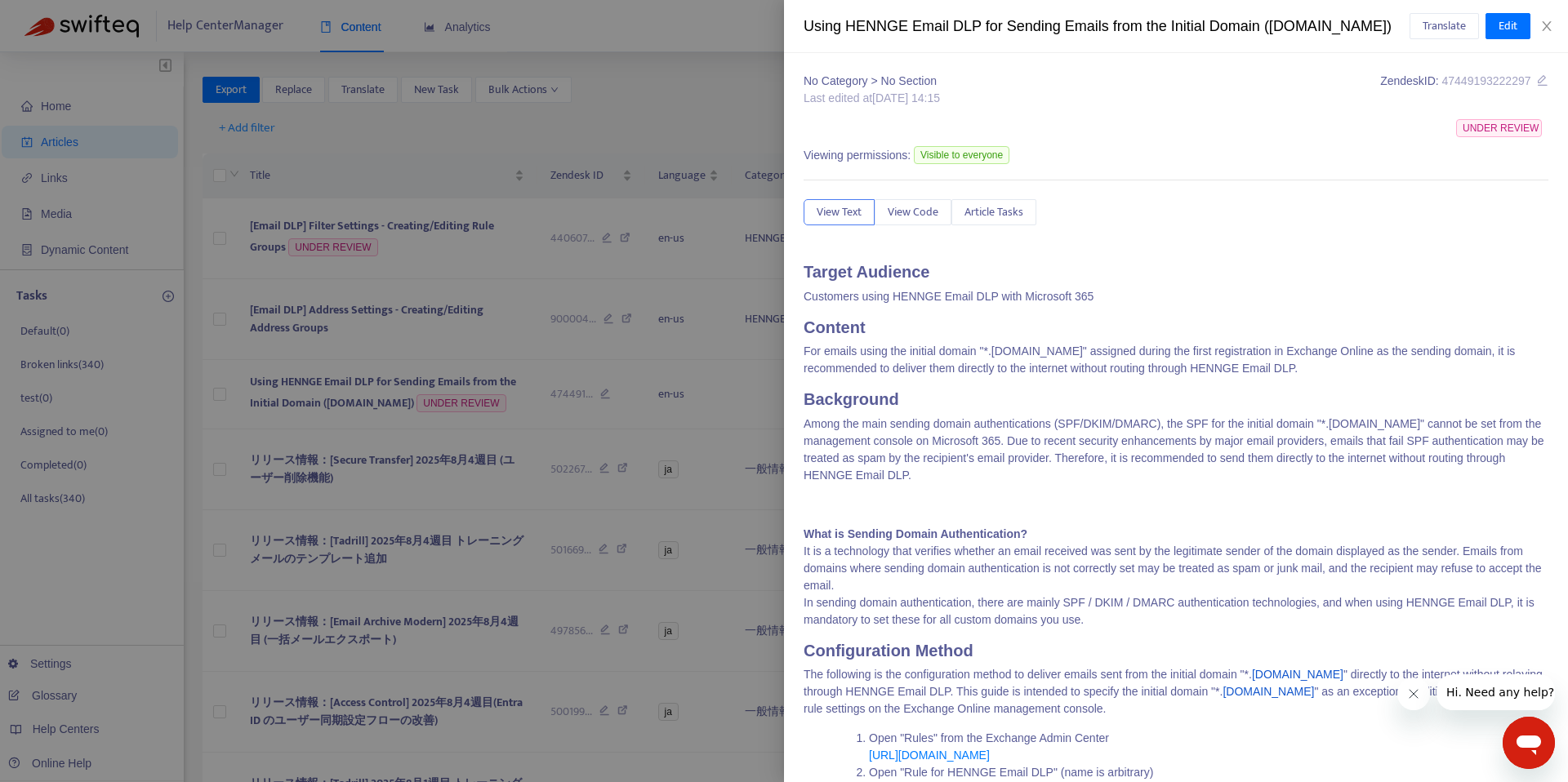
click at [436, 256] on div at bounding box center [784, 391] width 1568 height 782
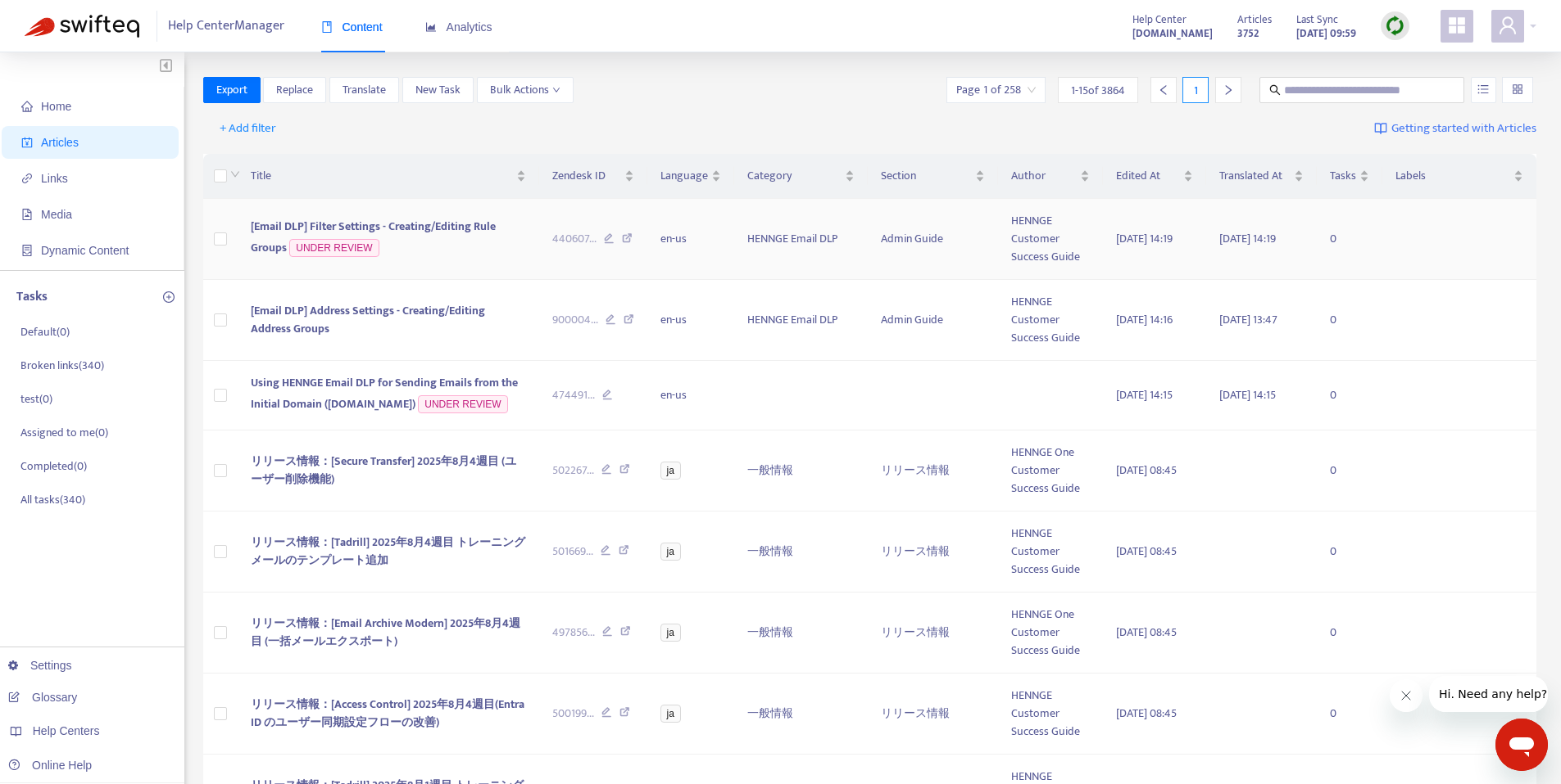
click at [458, 257] on td "[Email DLP] Filter Settings - Creating/Editing Rule Groups UNDER REVIEW" at bounding box center [388, 239] width 302 height 81
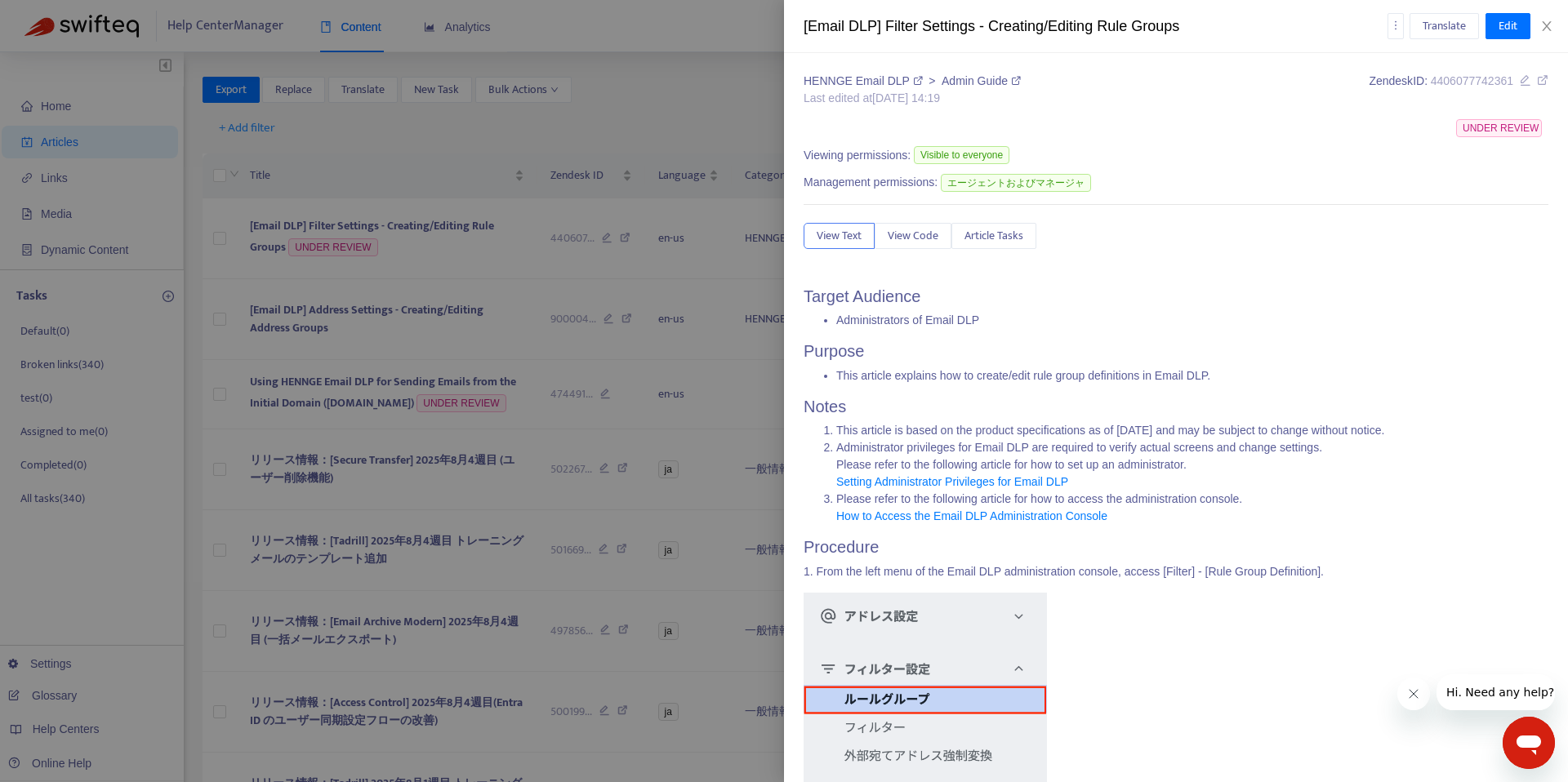
click at [380, 360] on div at bounding box center [784, 391] width 1568 height 782
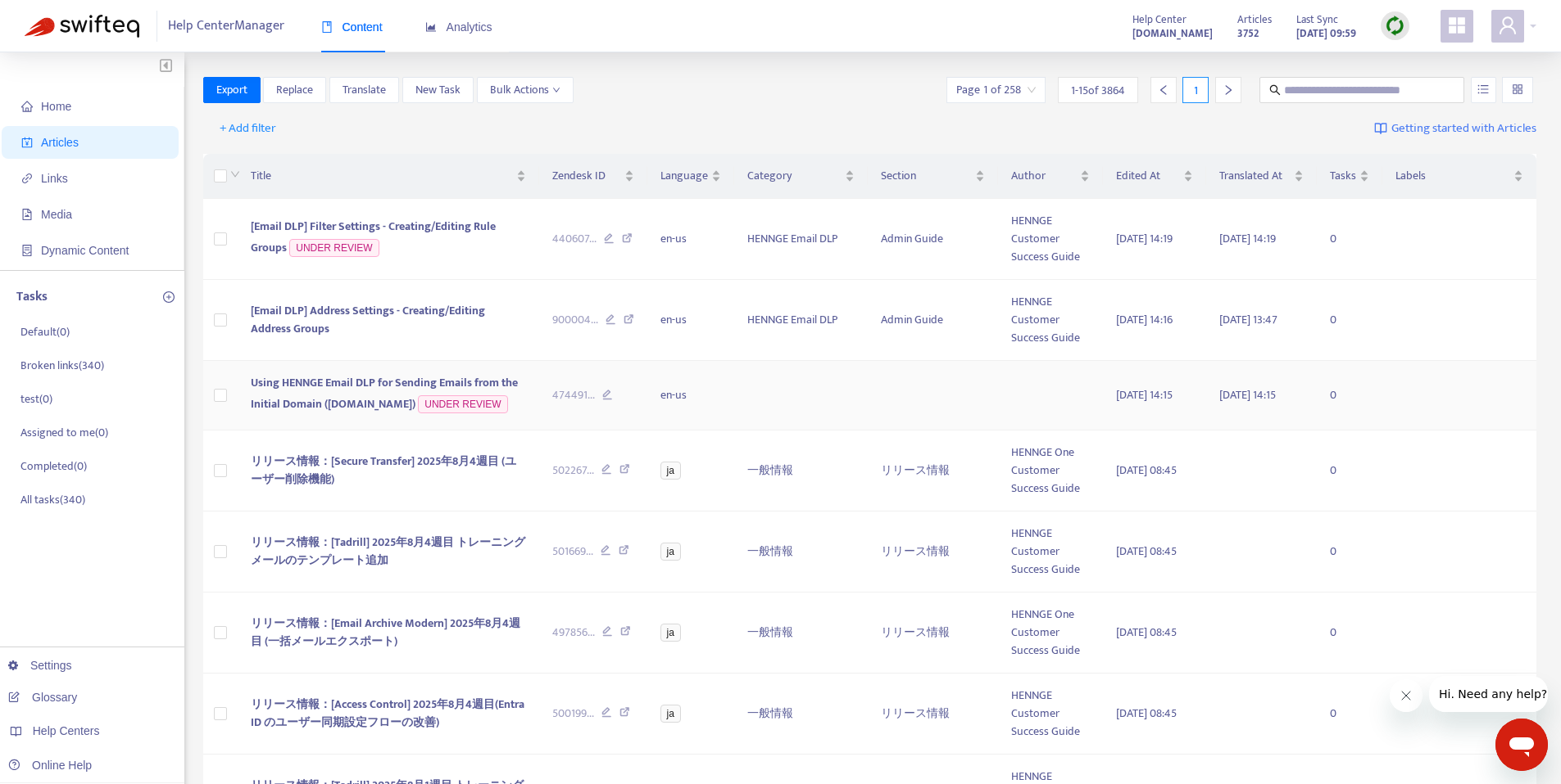
click at [369, 381] on span "Using HENNGE Email DLP for Sending Emails from the Initial Domain ([DOMAIN_NAME…" at bounding box center [384, 393] width 267 height 40
